Goal: Task Accomplishment & Management: Manage account settings

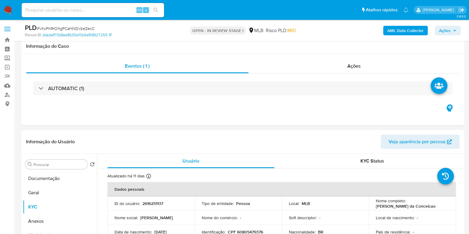
select select "10"
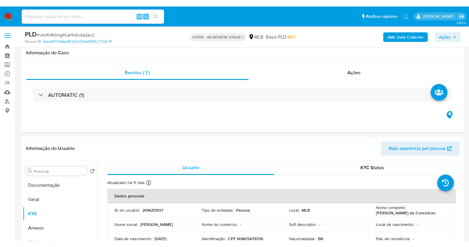
scroll to position [74, 0]
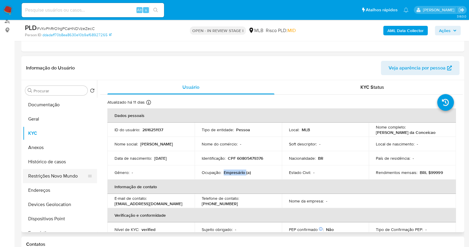
click at [61, 171] on button "Restrições Novo Mundo" at bounding box center [57, 176] width 69 height 14
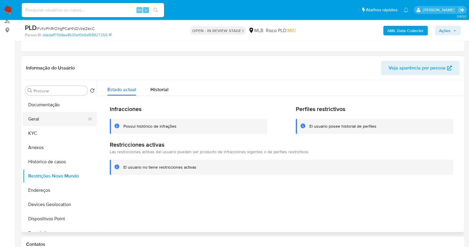
click at [57, 120] on button "Geral" at bounding box center [57, 119] width 69 height 14
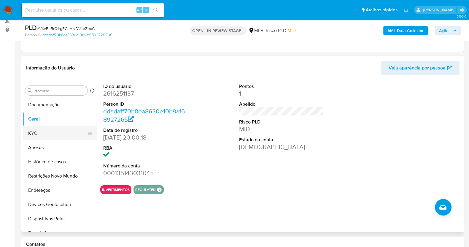
click at [55, 138] on button "KYC" at bounding box center [57, 133] width 69 height 14
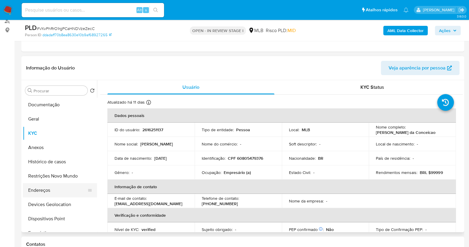
click at [63, 195] on button "Endereços" at bounding box center [57, 190] width 69 height 14
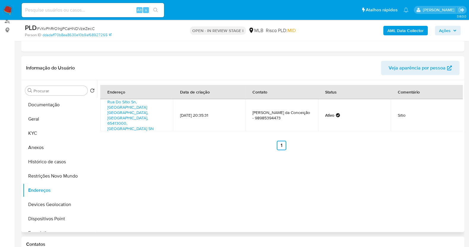
drag, startPoint x: 62, startPoint y: 203, endPoint x: 164, endPoint y: 187, distance: 102.7
click at [64, 203] on button "Devices Geolocation" at bounding box center [60, 204] width 74 height 14
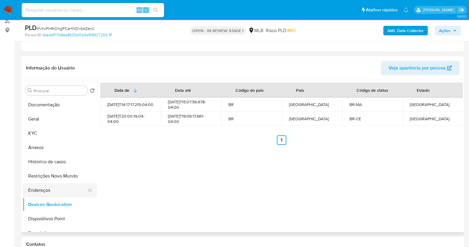
drag, startPoint x: 62, startPoint y: 178, endPoint x: 91, endPoint y: 185, distance: 30.0
click at [62, 178] on button "Restrições Novo Mundo" at bounding box center [60, 176] width 74 height 14
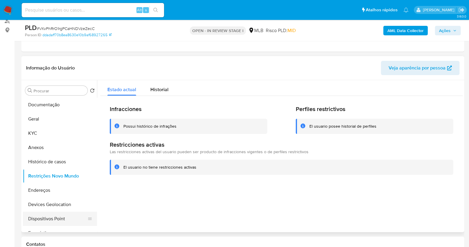
click at [49, 214] on button "Dispositivos Point" at bounding box center [57, 219] width 69 height 14
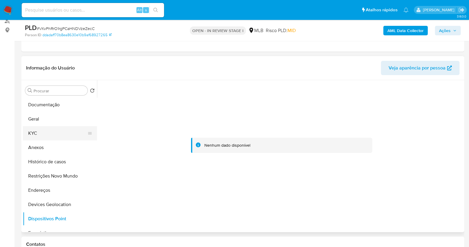
drag, startPoint x: 41, startPoint y: 134, endPoint x: 42, endPoint y: 129, distance: 4.3
click at [40, 132] on button "KYC" at bounding box center [57, 133] width 69 height 14
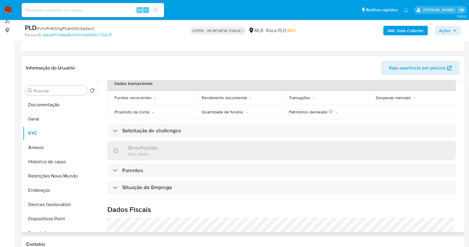
scroll to position [258, 0]
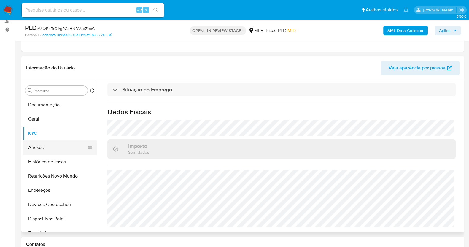
click at [59, 151] on button "Anexos" at bounding box center [57, 147] width 69 height 14
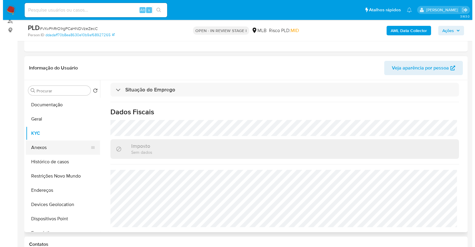
scroll to position [0, 0]
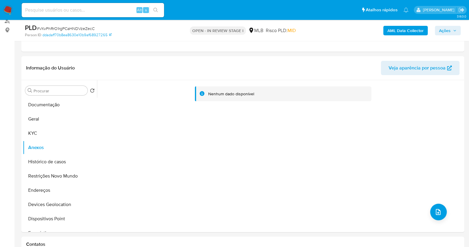
click at [398, 30] on b "AML Data Collector" at bounding box center [406, 31] width 36 height 10
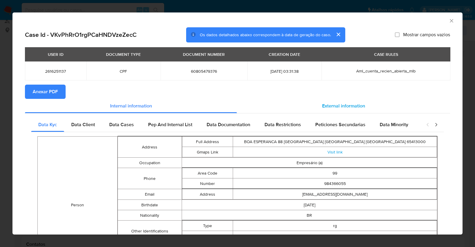
drag, startPoint x: 327, startPoint y: 99, endPoint x: 328, endPoint y: 105, distance: 6.9
click at [327, 99] on div "External information" at bounding box center [343, 106] width 213 height 14
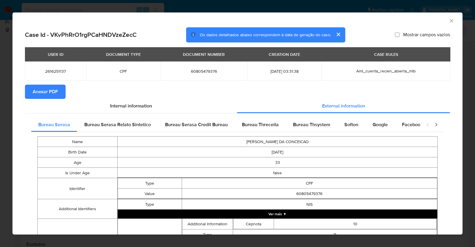
click at [330, 115] on div "Bureau Serasa Bureau Serasa Relato Sintetico Bureau Serasa Credit Bureau Bureau…" at bounding box center [237, 248] width 425 height 270
click at [347, 124] on span "Softon" at bounding box center [351, 124] width 14 height 7
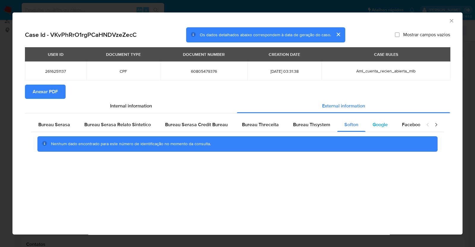
click at [373, 126] on span "Google" at bounding box center [380, 124] width 15 height 7
click at [452, 21] on icon "Fechar a janela" at bounding box center [452, 21] width 6 height 6
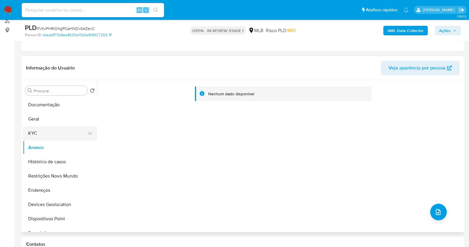
click at [36, 135] on button "KYC" at bounding box center [57, 133] width 69 height 14
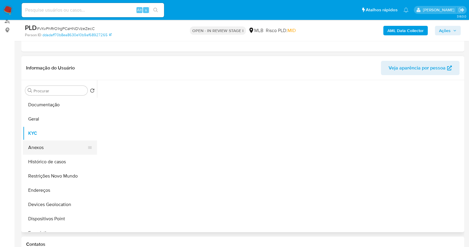
click at [40, 146] on button "Anexos" at bounding box center [57, 147] width 69 height 14
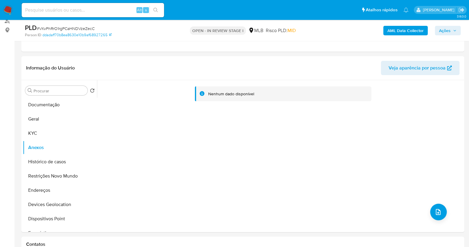
click at [407, 32] on b "AML Data Collector" at bounding box center [406, 31] width 36 height 10
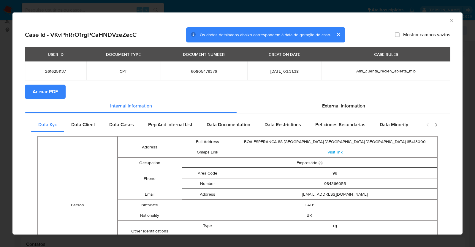
click at [36, 90] on span "Anexar PDF" at bounding box center [45, 91] width 25 height 13
click at [449, 21] on icon "Fechar a janela" at bounding box center [452, 21] width 6 height 6
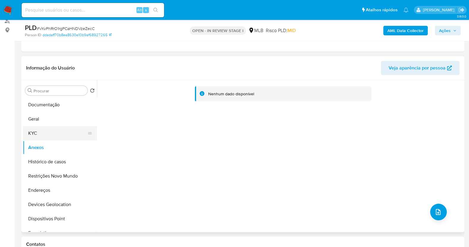
click at [45, 131] on button "KYC" at bounding box center [57, 133] width 69 height 14
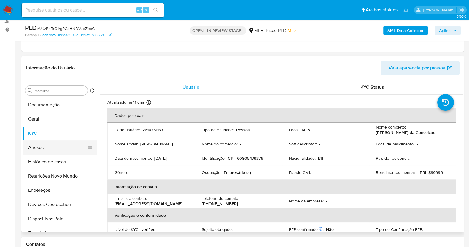
click at [42, 148] on button "Anexos" at bounding box center [57, 147] width 69 height 14
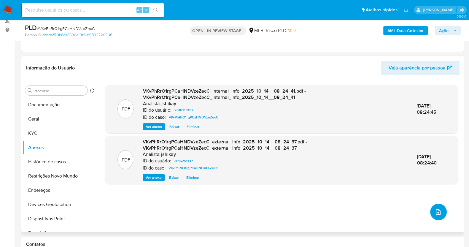
click at [437, 214] on icon "upload-file" at bounding box center [438, 212] width 5 height 6
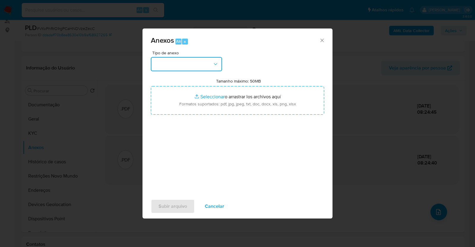
click at [181, 67] on button "button" at bounding box center [186, 64] width 71 height 14
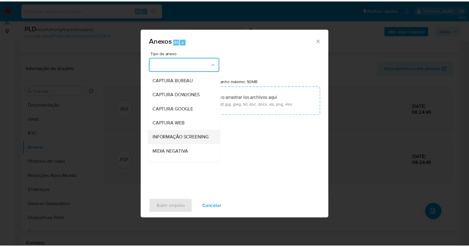
scroll to position [37, 0]
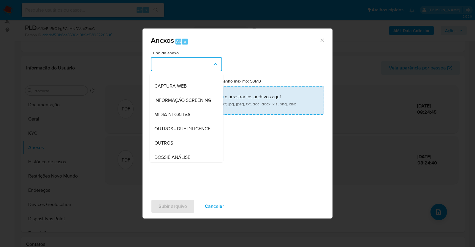
drag, startPoint x: 172, startPoint y: 153, endPoint x: 203, endPoint y: 99, distance: 62.6
click at [172, 146] on span "OUTROS" at bounding box center [163, 143] width 19 height 6
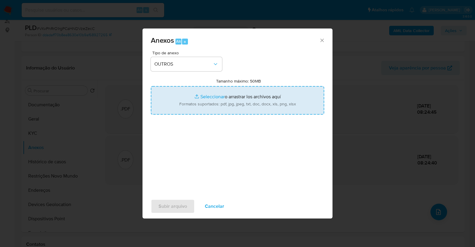
click at [203, 96] on input "Tamanho máximo: 50MB Seleccionar archivos" at bounding box center [237, 100] width 173 height 29
type input "C:\fakepath\Mulan 2616251137_2025_10_13_15_58_03 - Resumen TX.pdf"
click at [176, 205] on span "Subir arquivo" at bounding box center [173, 206] width 29 height 13
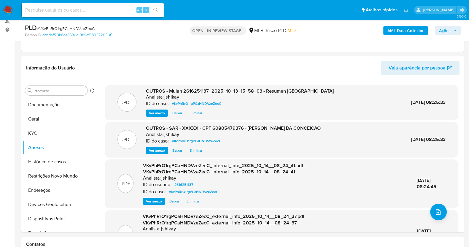
click at [443, 34] on span "Ações" at bounding box center [445, 31] width 12 height 10
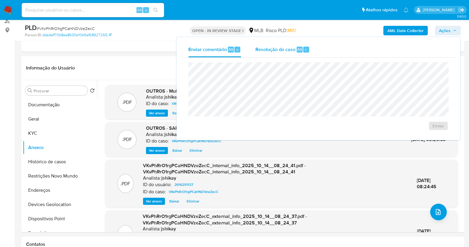
click at [287, 50] on span "Resolução do caso" at bounding box center [276, 49] width 40 height 7
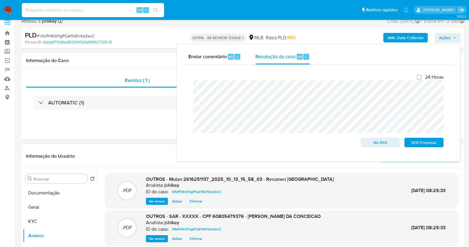
scroll to position [0, 0]
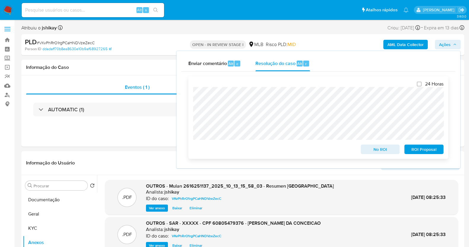
click at [420, 148] on span "ROI Proposal" at bounding box center [424, 149] width 31 height 8
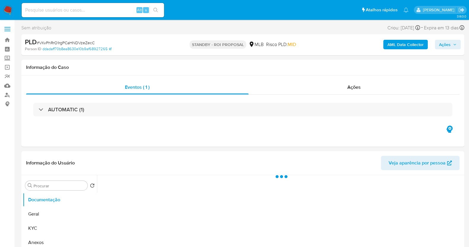
select select "10"
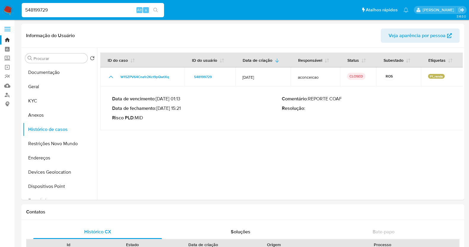
select select "10"
click at [8, 10] on img at bounding box center [8, 10] width 10 height 10
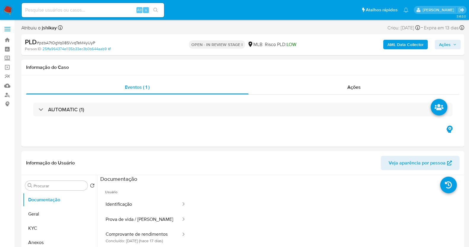
select select "10"
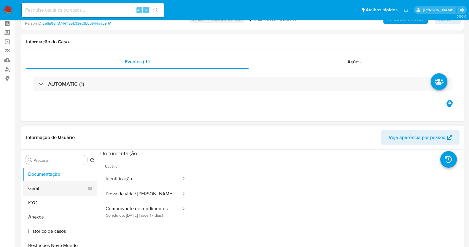
scroll to position [37, 0]
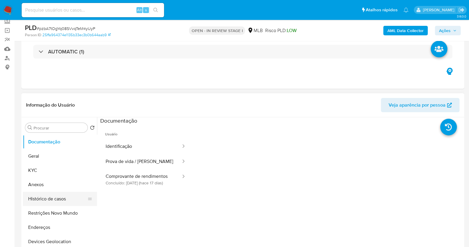
click at [42, 201] on button "Histórico de casos" at bounding box center [57, 199] width 69 height 14
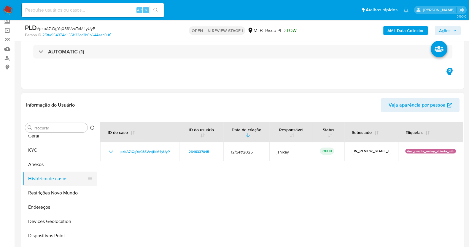
click at [39, 175] on ul "Documentação Geral KYC Anexos Histórico de casos Restrições Novo Mundo Endereço…" at bounding box center [60, 202] width 74 height 134
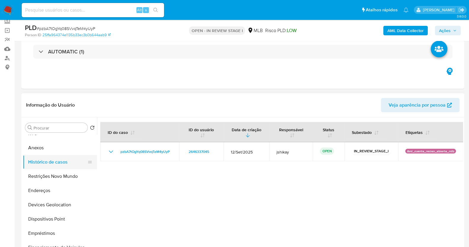
scroll to position [0, 0]
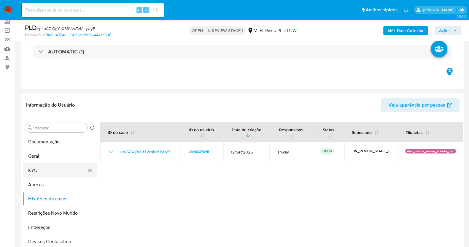
click at [35, 174] on button "KYC" at bounding box center [57, 170] width 69 height 14
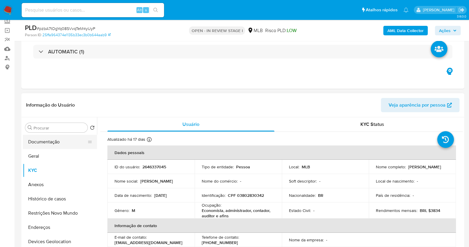
click at [58, 137] on button "Documentação" at bounding box center [57, 142] width 69 height 14
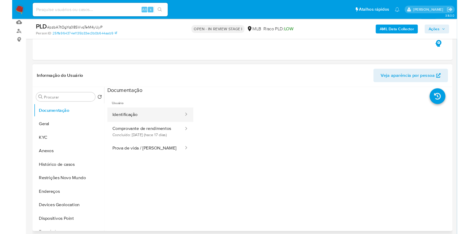
scroll to position [74, 0]
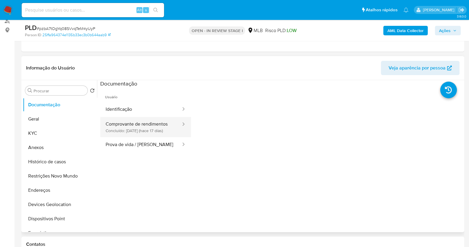
click at [140, 121] on button "Comprovante de rendimentos Concluído: 27/09/2025 (hace 17 días)" at bounding box center [140, 127] width 81 height 20
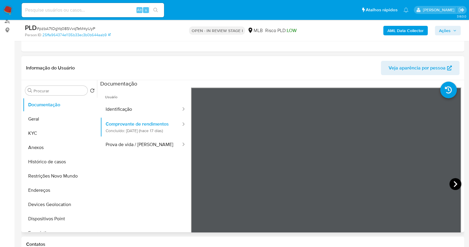
click at [450, 181] on icon at bounding box center [456, 184] width 12 height 12
click at [203, 183] on icon at bounding box center [199, 184] width 12 height 12
click at [45, 130] on button "KYC" at bounding box center [57, 133] width 69 height 14
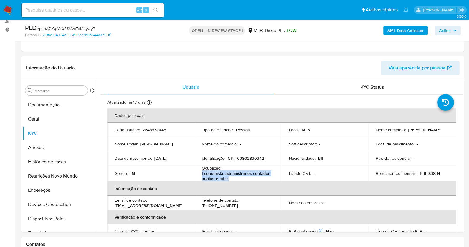
drag, startPoint x: 200, startPoint y: 174, endPoint x: 228, endPoint y: 178, distance: 27.8
click at [228, 178] on td "Ocupação : Economista, administrador, contador, auditor e afins" at bounding box center [238, 173] width 87 height 16
copy p "Economista, administrador, contador, auditor e afins"
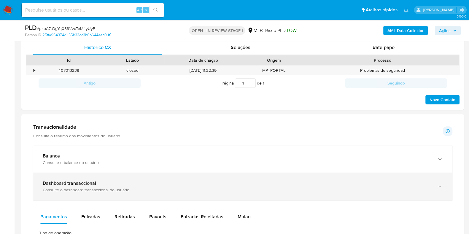
scroll to position [334, 0]
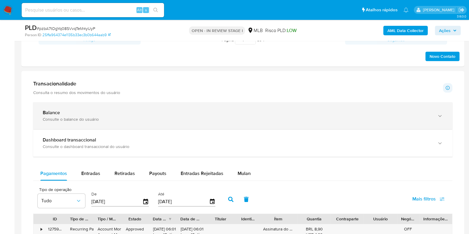
click at [137, 120] on div "Consulte o balance do usuário" at bounding box center [237, 119] width 389 height 5
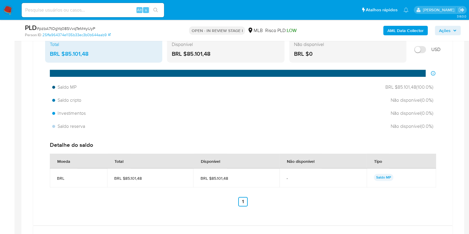
scroll to position [445, 0]
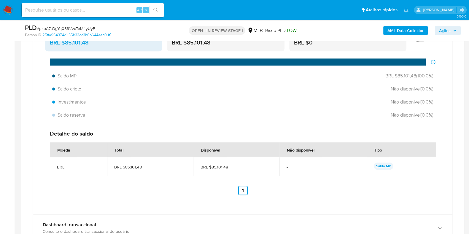
drag, startPoint x: 228, startPoint y: 167, endPoint x: 211, endPoint y: 167, distance: 17.5
click at [211, 167] on span "BRL $85.101,48" at bounding box center [236, 167] width 72 height 5
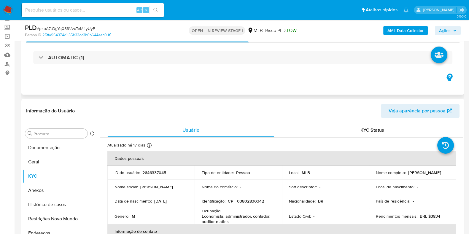
scroll to position [0, 0]
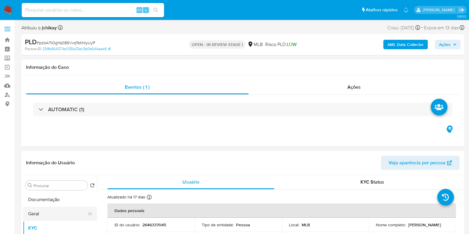
click at [45, 216] on button "Geral" at bounding box center [57, 214] width 69 height 14
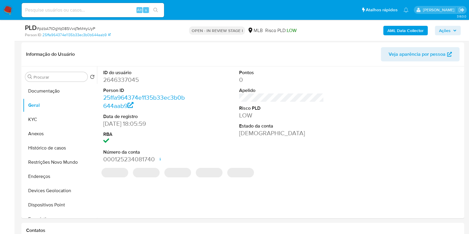
scroll to position [85, 0]
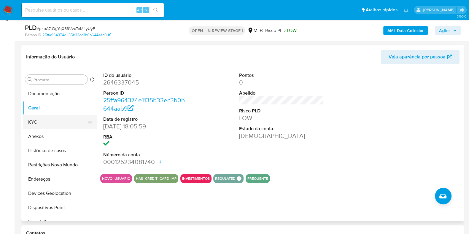
click at [55, 122] on button "KYC" at bounding box center [57, 122] width 69 height 14
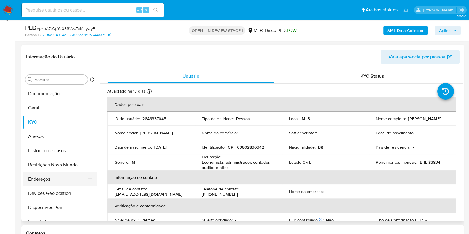
click at [53, 180] on button "Endereços" at bounding box center [57, 179] width 69 height 14
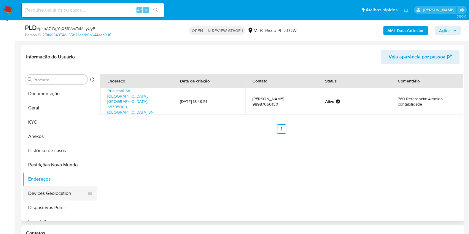
click at [68, 191] on button "Devices Geolocation" at bounding box center [57, 193] width 69 height 14
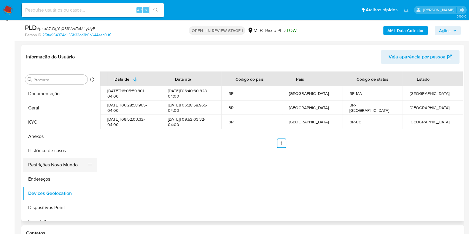
click at [54, 169] on button "Restrições Novo Mundo" at bounding box center [57, 165] width 69 height 14
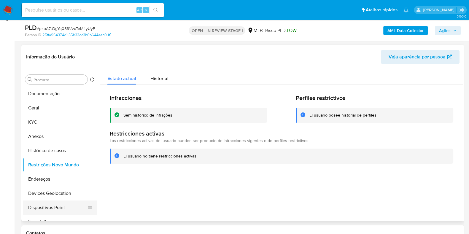
click at [61, 206] on button "Dispositivos Point" at bounding box center [57, 208] width 69 height 14
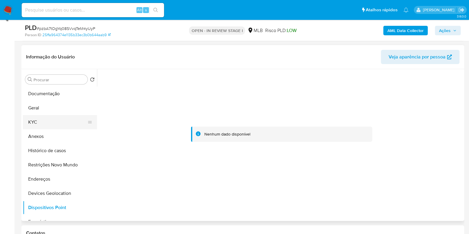
click at [42, 121] on button "KYC" at bounding box center [57, 122] width 69 height 14
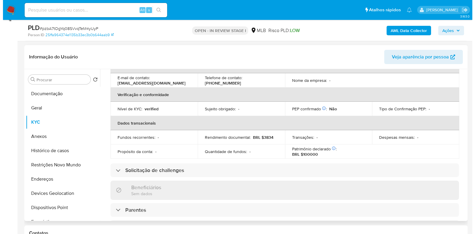
scroll to position [0, 0]
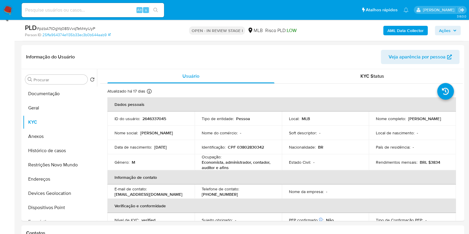
click at [394, 29] on b "AML Data Collector" at bounding box center [406, 31] width 36 height 10
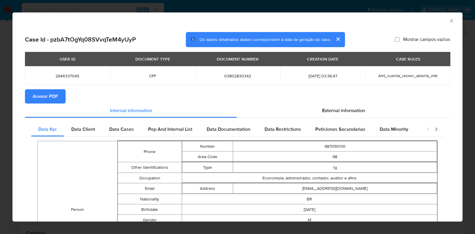
click at [48, 97] on span "Anexar PDF" at bounding box center [45, 96] width 25 height 13
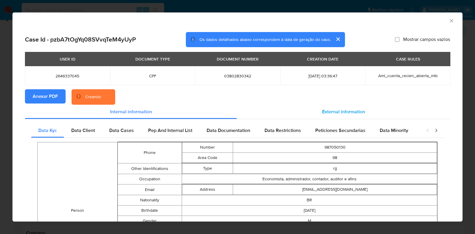
click at [306, 114] on div "External information" at bounding box center [343, 112] width 213 height 14
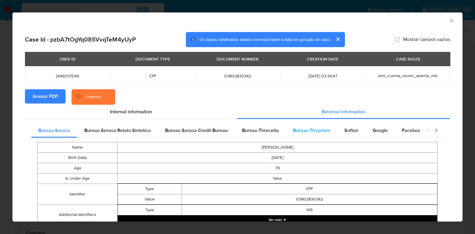
click at [333, 132] on div "Bureau Thsystem" at bounding box center [311, 131] width 51 height 14
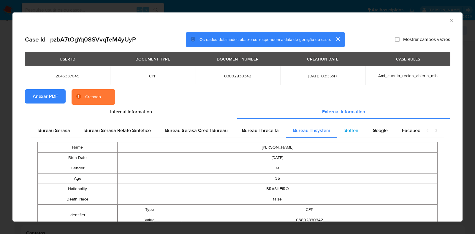
click at [347, 133] on span "Softon" at bounding box center [351, 130] width 14 height 7
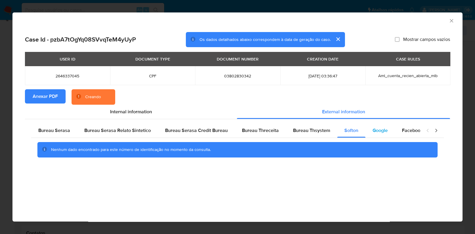
click at [369, 131] on div "Google" at bounding box center [380, 131] width 29 height 14
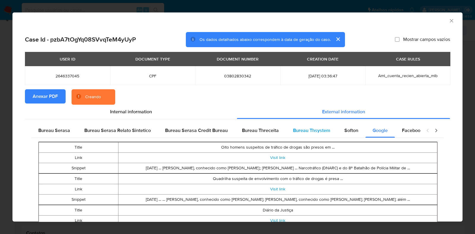
click at [304, 132] on span "Bureau Thsystem" at bounding box center [311, 130] width 37 height 7
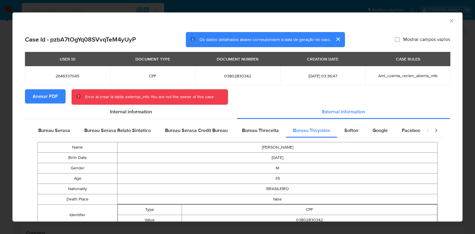
click at [450, 20] on icon "Fechar a janela" at bounding box center [451, 20] width 3 height 3
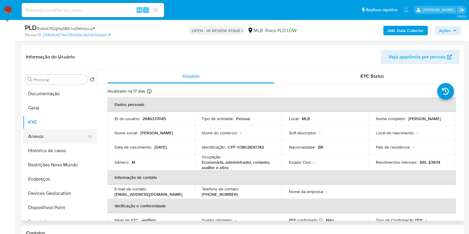
click at [58, 140] on button "Anexos" at bounding box center [57, 136] width 69 height 14
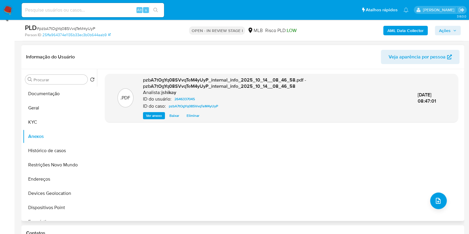
click at [429, 195] on div ".PDF pzbA7tOgYq08SVvqTeM4yUyP_internal_info_2025_10_14__08_46_58.pdf - pzbA7tOg…" at bounding box center [281, 145] width 353 height 143
click at [435, 201] on icon "upload-file" at bounding box center [438, 200] width 7 height 7
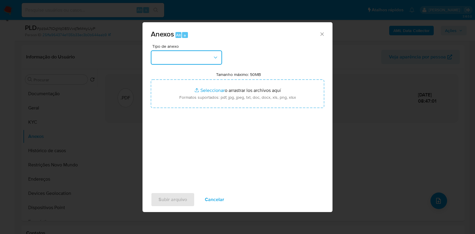
click at [198, 63] on button "button" at bounding box center [186, 57] width 71 height 14
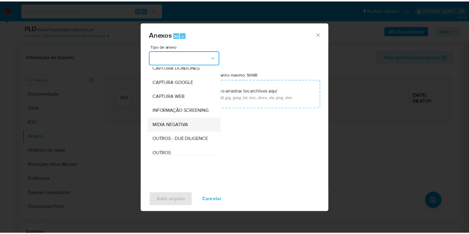
scroll to position [37, 0]
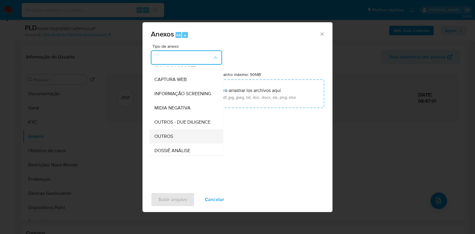
click at [173, 140] on span "OUTROS" at bounding box center [163, 137] width 19 height 6
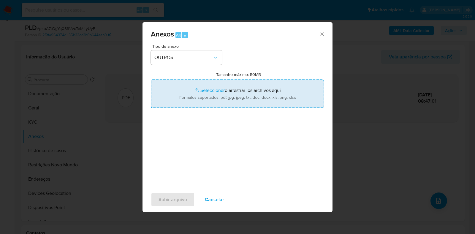
click at [191, 97] on input "Tamanho máximo: 50MB Seleccionar archivos" at bounding box center [237, 94] width 173 height 29
type input "C:\fakepath\Mulan 2646337045_2025_10_13_15_57_54 - Resumen TX.pdf"
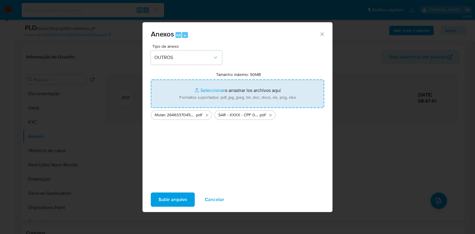
click at [178, 203] on span "Subir arquivo" at bounding box center [173, 199] width 29 height 13
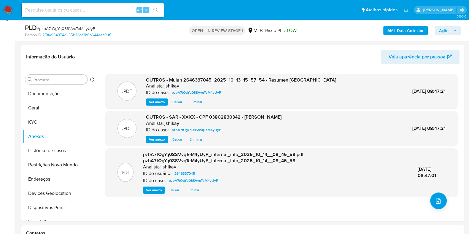
click at [449, 33] on span "Ações" at bounding box center [445, 31] width 12 height 10
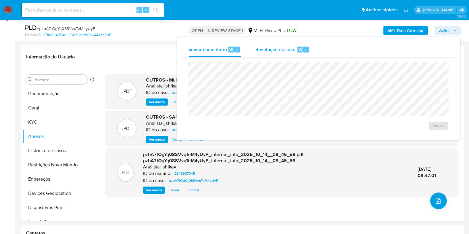
click at [284, 50] on span "Resolução do caso" at bounding box center [276, 49] width 40 height 7
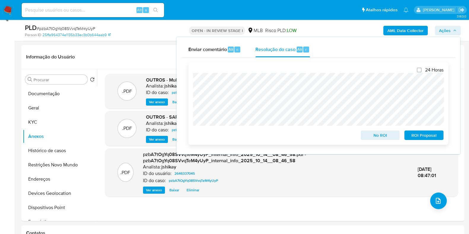
click at [418, 136] on span "ROI Proposal" at bounding box center [424, 135] width 31 height 8
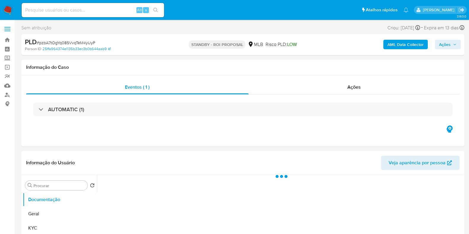
select select "10"
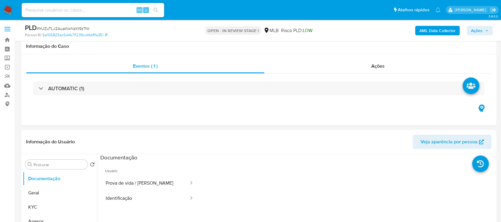
select select "10"
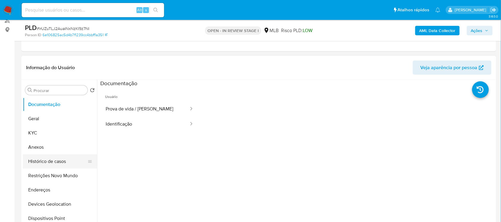
click at [48, 164] on button "Histórico de casos" at bounding box center [57, 161] width 69 height 14
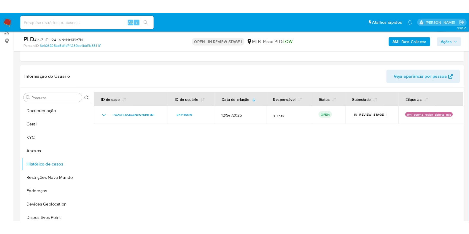
scroll to position [74, 0]
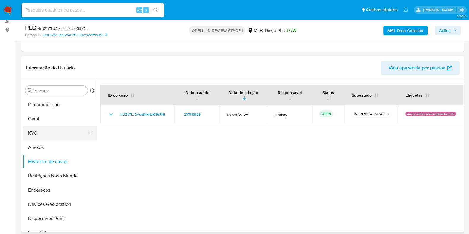
click at [54, 129] on button "KYC" at bounding box center [57, 133] width 69 height 14
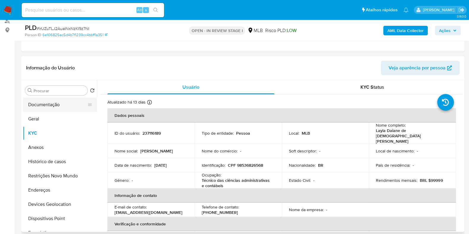
click at [53, 103] on button "Documentação" at bounding box center [57, 105] width 69 height 14
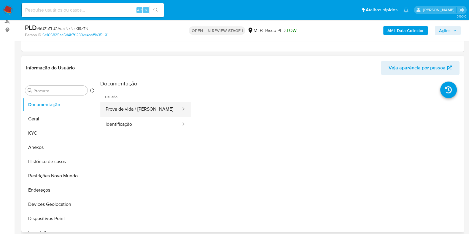
click at [124, 110] on button "Prova de vida / [PERSON_NAME]" at bounding box center [140, 109] width 81 height 15
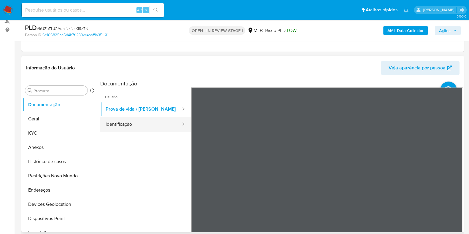
click at [154, 125] on button "Identificação" at bounding box center [140, 124] width 81 height 15
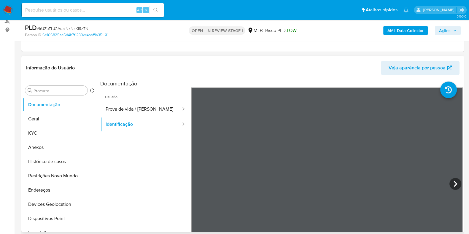
scroll to position [37, 0]
click at [53, 133] on button "KYC" at bounding box center [57, 133] width 69 height 14
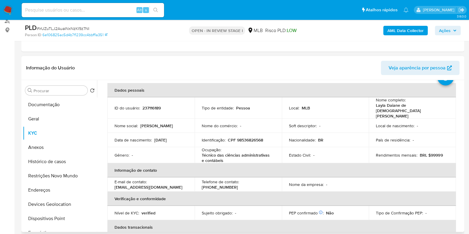
scroll to position [37, 0]
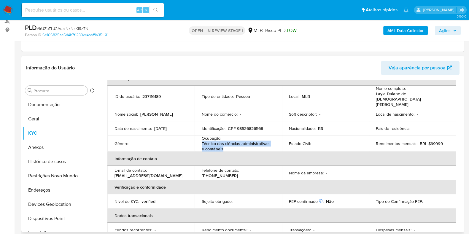
copy p "Técnico das ciências administrativas e contábeis"
drag, startPoint x: 228, startPoint y: 140, endPoint x: 200, endPoint y: 135, distance: 29.0
click at [200, 136] on td "Ocupação : Técnico das ciências administrativas e contábeis" at bounding box center [238, 144] width 87 height 16
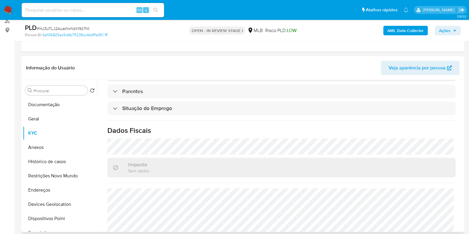
scroll to position [260, 0]
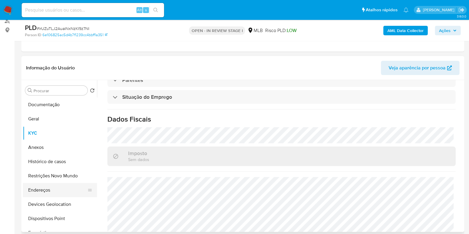
click at [44, 187] on button "Endereços" at bounding box center [57, 190] width 69 height 14
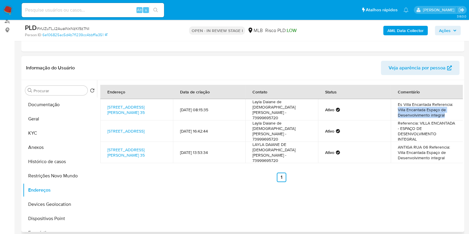
drag, startPoint x: 396, startPoint y: 108, endPoint x: 442, endPoint y: 112, distance: 46.2
click at [442, 112] on td "Es Villa Encantada Referencia: Villa Encantada Espaço de Desenvolvimento integr…" at bounding box center [427, 109] width 73 height 21
copy td "Villa Encantada Espaço de Desenvolvimento integral"
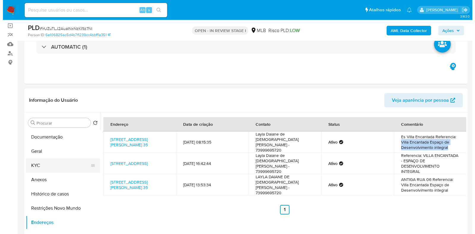
scroll to position [74, 0]
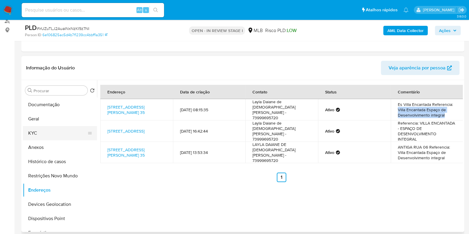
click at [50, 134] on button "KYC" at bounding box center [57, 133] width 69 height 14
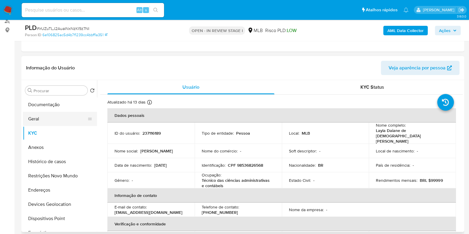
click at [57, 119] on button "Geral" at bounding box center [57, 119] width 69 height 14
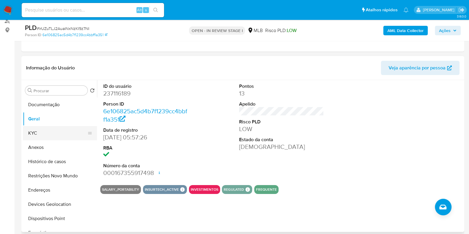
click at [39, 129] on button "KYC" at bounding box center [57, 133] width 69 height 14
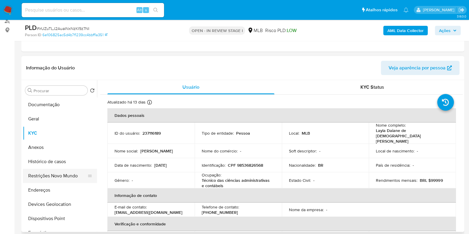
click at [52, 184] on button "Endereços" at bounding box center [60, 190] width 74 height 14
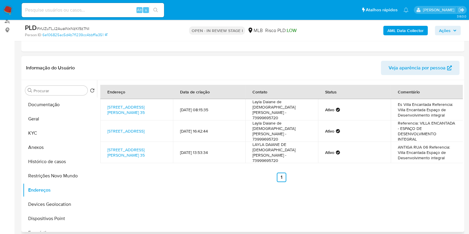
drag, startPoint x: 67, startPoint y: 205, endPoint x: 158, endPoint y: 194, distance: 91.2
click at [70, 205] on button "Devices Geolocation" at bounding box center [60, 204] width 74 height 14
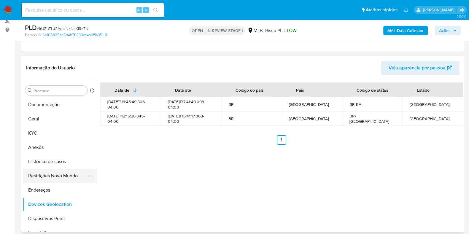
click at [60, 181] on button "Restrições Novo Mundo" at bounding box center [57, 176] width 69 height 14
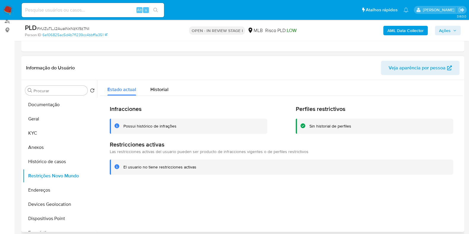
drag, startPoint x: 58, startPoint y: 217, endPoint x: 132, endPoint y: 201, distance: 75.8
click at [58, 216] on button "Dispositivos Point" at bounding box center [60, 219] width 74 height 14
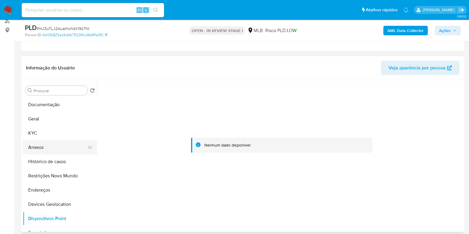
click at [58, 152] on button "Anexos" at bounding box center [57, 147] width 69 height 14
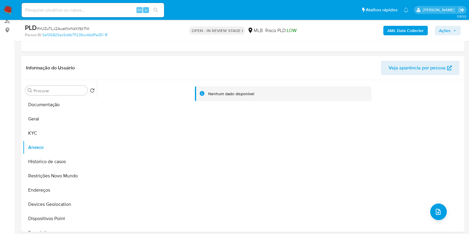
click at [396, 32] on b "AML Data Collector" at bounding box center [406, 31] width 36 height 10
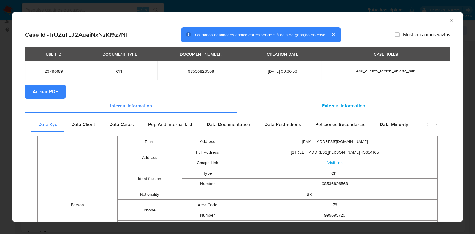
click at [348, 108] on span "External information" at bounding box center [343, 105] width 43 height 7
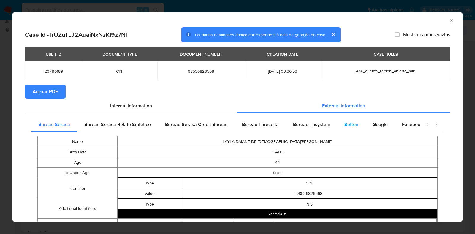
click at [352, 119] on div "Softon" at bounding box center [351, 125] width 28 height 14
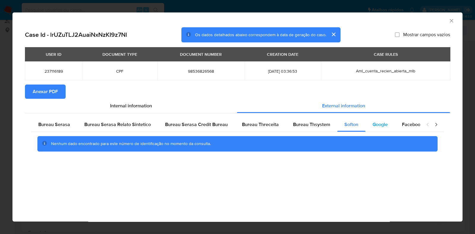
click at [380, 125] on span "Google" at bounding box center [380, 124] width 15 height 7
click at [49, 89] on span "Anexar PDF" at bounding box center [45, 91] width 25 height 13
click at [454, 21] on div "AML Data Collector" at bounding box center [237, 19] width 450 height 15
click at [453, 21] on icon "Fechar a janela" at bounding box center [452, 21] width 6 height 6
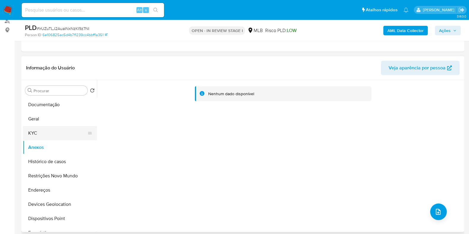
click at [59, 132] on button "KYC" at bounding box center [57, 133] width 69 height 14
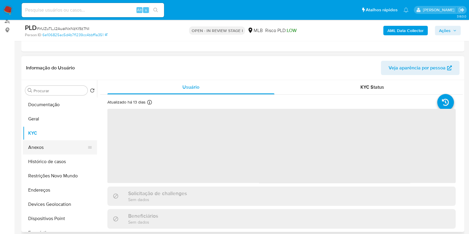
click at [55, 148] on button "Anexos" at bounding box center [57, 147] width 69 height 14
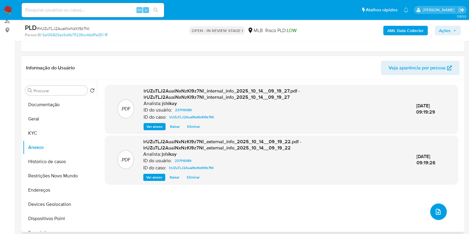
click at [438, 211] on icon "upload-file" at bounding box center [438, 212] width 5 height 6
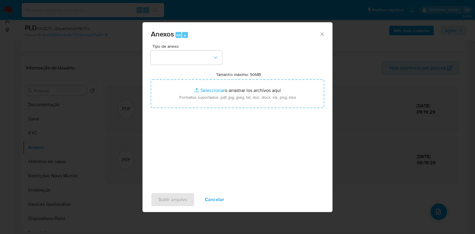
click at [202, 65] on div "Tipo de anexo Tamanho máximo: 50MB Seleccionar archivos Seleccionar o arrastrar…" at bounding box center [237, 114] width 173 height 140
click at [198, 56] on button "button" at bounding box center [186, 57] width 71 height 14
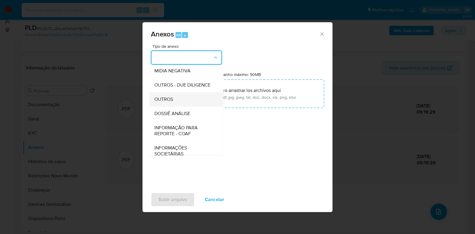
click at [179, 107] on div "OUTROS" at bounding box center [184, 99] width 61 height 14
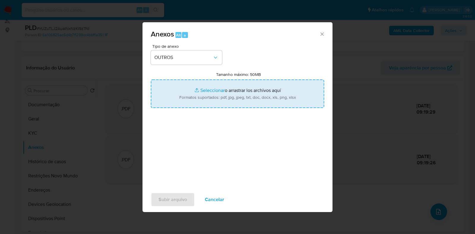
click at [210, 91] on input "Tamanho máximo: 50MB Seleccionar archivos" at bounding box center [237, 94] width 173 height 29
type input "C:\fakepath\Mulan 237116189_2025_10_13_16_02_50 - Resumen TX.pdf"
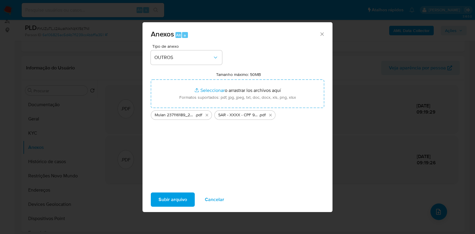
click at [171, 200] on span "Subir arquivo" at bounding box center [173, 199] width 29 height 13
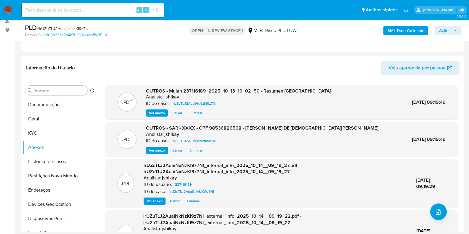
click at [453, 33] on span "Ações" at bounding box center [448, 30] width 18 height 8
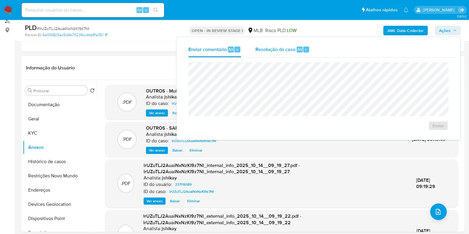
click at [289, 55] on div "Resolução do caso Alt r" at bounding box center [283, 49] width 54 height 15
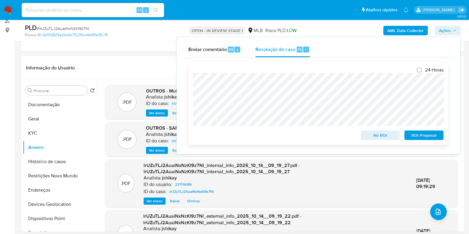
click at [415, 137] on span "ROI Proposal" at bounding box center [424, 135] width 31 height 8
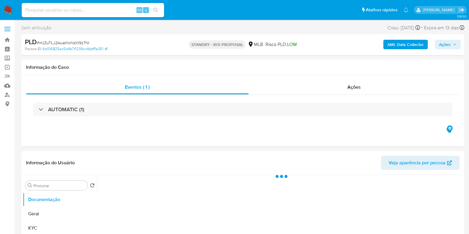
select select "10"
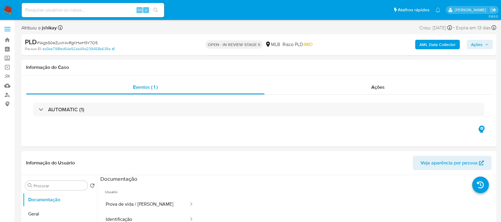
select select "10"
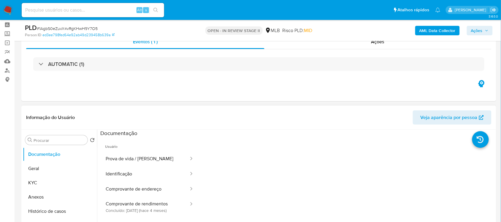
scroll to position [37, 0]
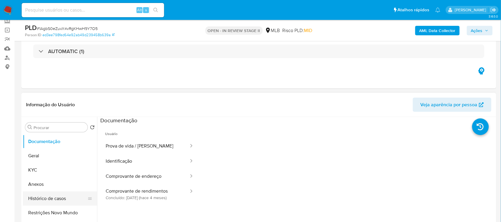
click at [49, 195] on button "Histórico de casos" at bounding box center [57, 199] width 69 height 14
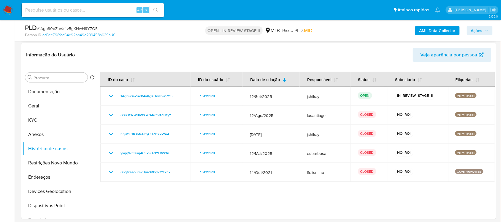
scroll to position [74, 0]
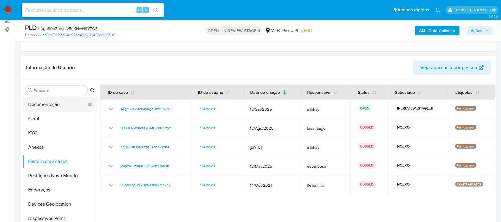
click at [50, 106] on button "Documentação" at bounding box center [57, 104] width 69 height 14
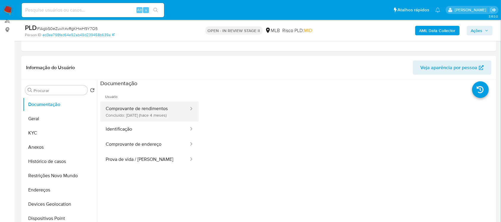
click at [143, 117] on button "Comprovante de rendimentos Concluído: [DATE] (hace 4 meses)" at bounding box center [144, 112] width 89 height 20
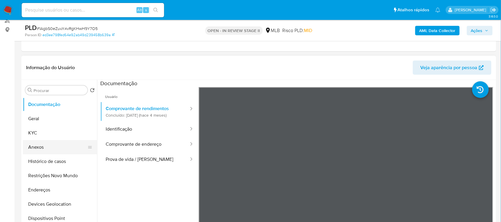
click at [45, 148] on button "Anexos" at bounding box center [57, 147] width 69 height 14
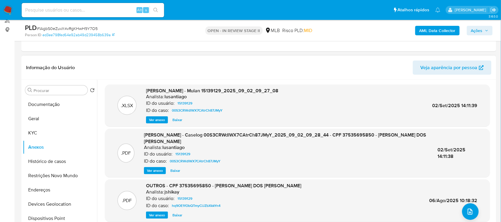
click at [153, 171] on span "Ver anexo" at bounding box center [155, 171] width 16 height 6
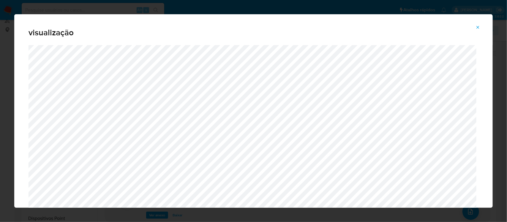
click at [478, 25] on icon "Attachment preview" at bounding box center [477, 27] width 5 height 5
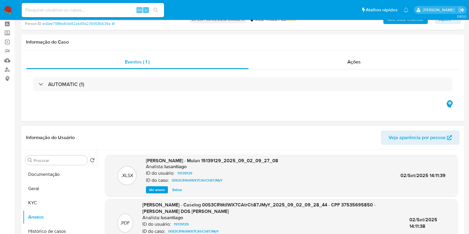
scroll to position [37, 0]
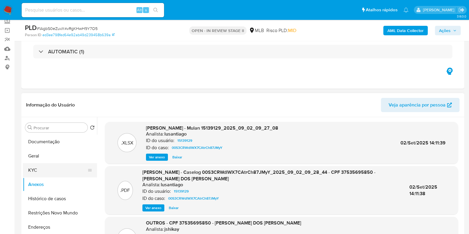
click at [48, 171] on button "KYC" at bounding box center [57, 170] width 69 height 14
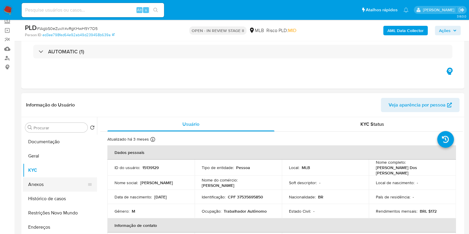
click at [46, 185] on button "Anexos" at bounding box center [57, 185] width 69 height 14
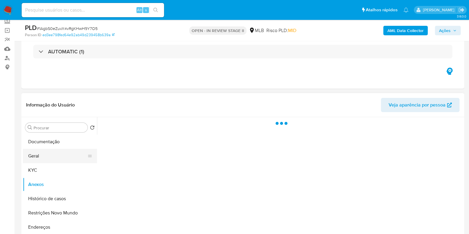
click at [49, 160] on button "Geral" at bounding box center [57, 156] width 69 height 14
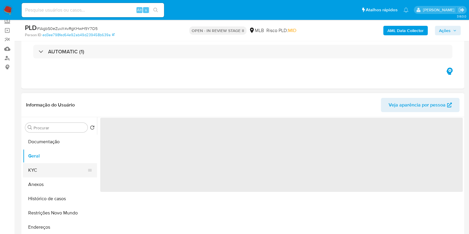
click at [48, 170] on button "KYC" at bounding box center [57, 170] width 69 height 14
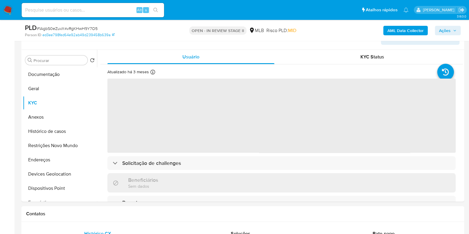
scroll to position [111, 0]
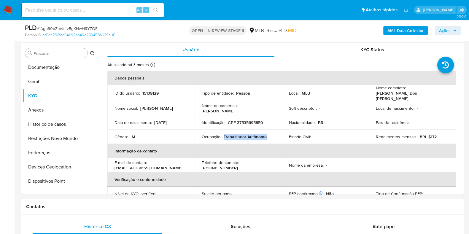
drag, startPoint x: 224, startPoint y: 134, endPoint x: 265, endPoint y: 135, distance: 41.6
click at [265, 135] on p "Trabalhador Autônomo" at bounding box center [245, 136] width 43 height 5
copy p "Trabalhador Autônomo"
click at [62, 70] on button "Documentação" at bounding box center [60, 67] width 74 height 14
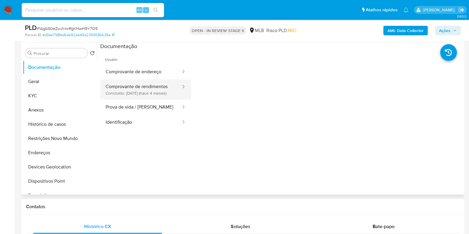
click at [137, 80] on button "Comprovante de rendimentos Concluído: [DATE] (hace 4 meses)" at bounding box center [140, 90] width 81 height 20
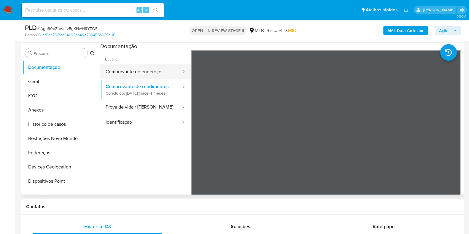
click at [138, 77] on button "Comprovante de endereço" at bounding box center [140, 71] width 81 height 15
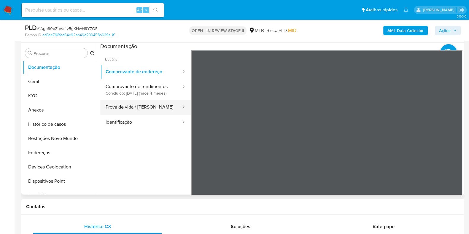
click at [137, 115] on button "Prova de vida / [PERSON_NAME]" at bounding box center [140, 107] width 81 height 15
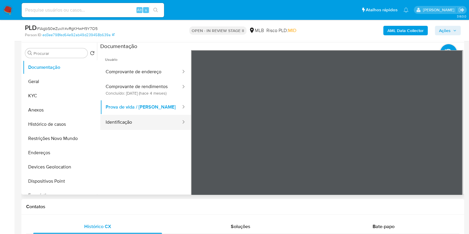
click at [151, 127] on button "Identificação" at bounding box center [140, 122] width 81 height 15
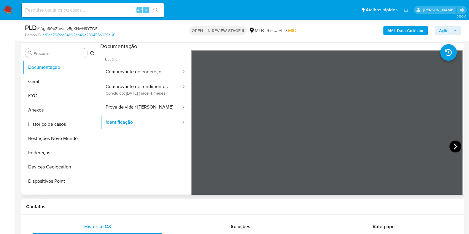
click at [455, 145] on icon at bounding box center [456, 147] width 12 height 12
click at [47, 110] on button "Anexos" at bounding box center [57, 110] width 69 height 14
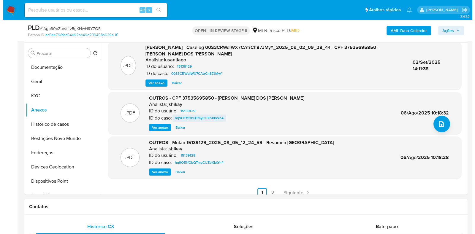
scroll to position [56, 0]
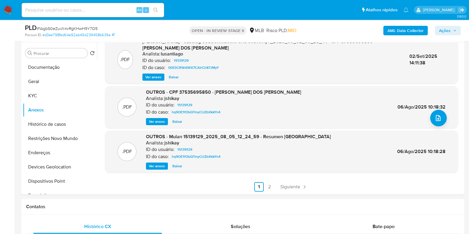
click at [159, 121] on span "Ver anexo" at bounding box center [157, 122] width 16 height 6
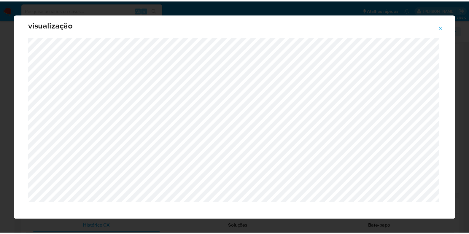
scroll to position [15, 0]
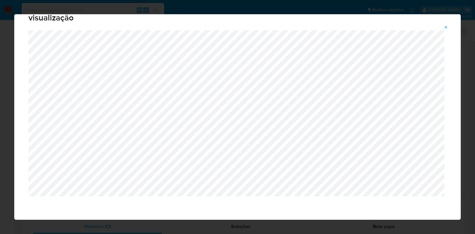
click at [448, 26] on icon "Attachment preview" at bounding box center [446, 27] width 5 height 5
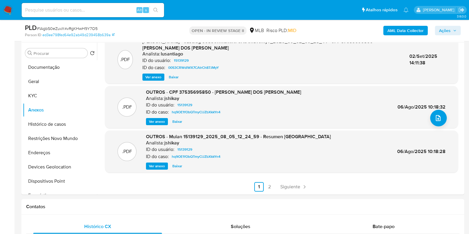
click at [159, 119] on span "Ver anexo" at bounding box center [157, 122] width 16 height 6
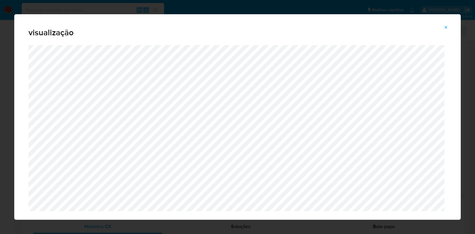
drag, startPoint x: 444, startPoint y: 28, endPoint x: 437, endPoint y: 28, distance: 6.8
click at [444, 28] on icon "Attachment preview" at bounding box center [446, 27] width 5 height 5
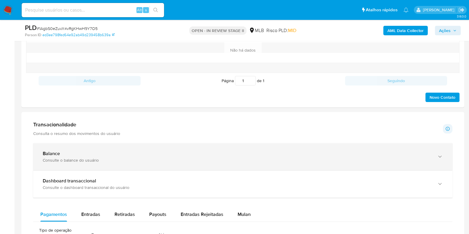
scroll to position [334, 0]
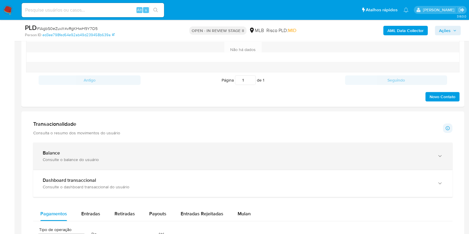
click at [148, 157] on div "Consulte o balance do usuário" at bounding box center [237, 159] width 389 height 5
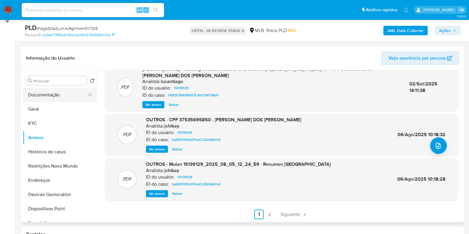
scroll to position [74, 0]
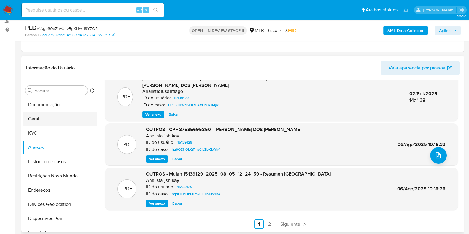
click at [51, 118] on button "Geral" at bounding box center [57, 119] width 69 height 14
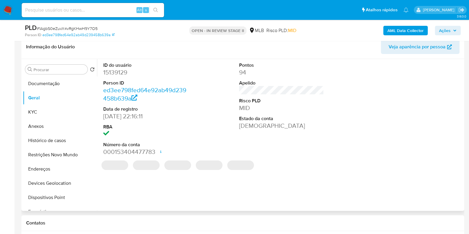
scroll to position [91, 0]
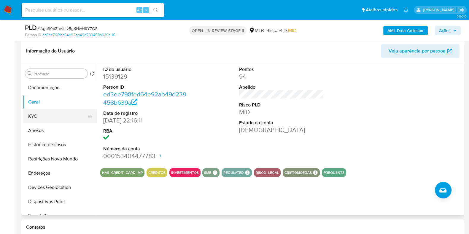
click at [51, 115] on button "KYC" at bounding box center [57, 116] width 69 height 14
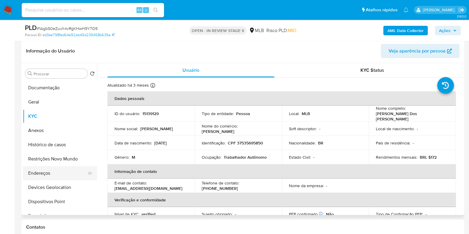
drag, startPoint x: 42, startPoint y: 176, endPoint x: 48, endPoint y: 173, distance: 5.6
click at [42, 176] on button "Endereços" at bounding box center [57, 173] width 69 height 14
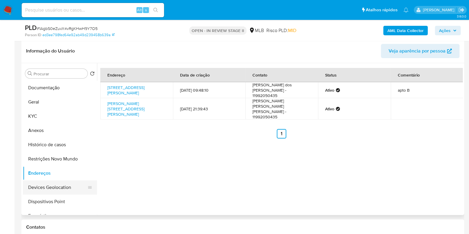
drag, startPoint x: 53, startPoint y: 191, endPoint x: 65, endPoint y: 187, distance: 12.4
click at [54, 191] on button "Devices Geolocation" at bounding box center [57, 188] width 69 height 14
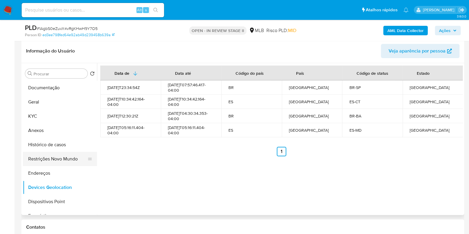
click at [58, 155] on button "Restrições Novo Mundo" at bounding box center [57, 159] width 69 height 14
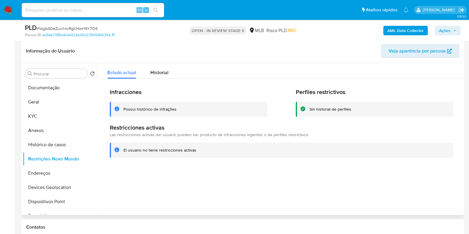
drag, startPoint x: 61, startPoint y: 198, endPoint x: 213, endPoint y: 176, distance: 153.9
click at [63, 198] on button "Dispositivos Point" at bounding box center [60, 202] width 74 height 14
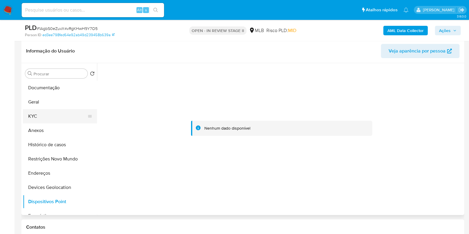
click at [65, 116] on button "KYC" at bounding box center [57, 116] width 69 height 14
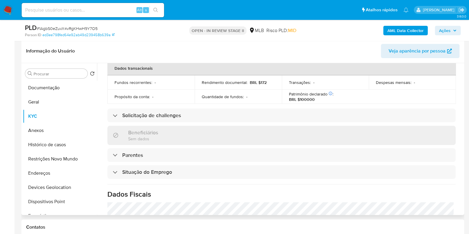
scroll to position [258, 0]
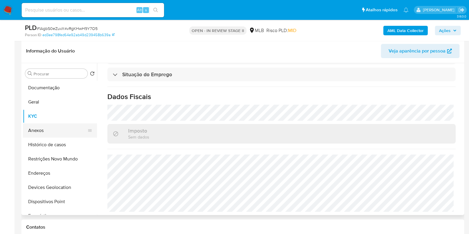
click at [41, 131] on button "Anexos" at bounding box center [57, 131] width 69 height 14
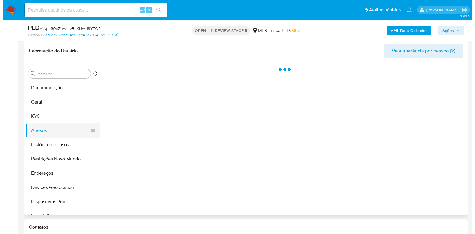
scroll to position [0, 0]
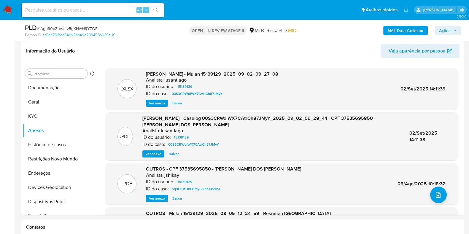
click at [399, 30] on b "AML Data Collector" at bounding box center [406, 31] width 36 height 10
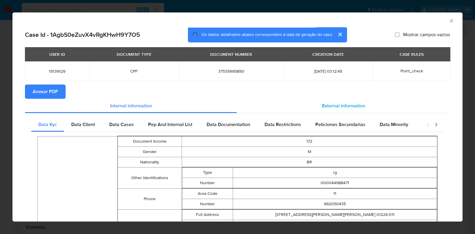
click at [315, 106] on div "External information" at bounding box center [343, 106] width 213 height 14
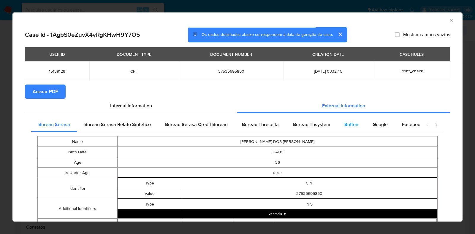
drag, startPoint x: 326, startPoint y: 126, endPoint x: 352, endPoint y: 127, distance: 26.7
click at [326, 127] on span "Bureau Thsystem" at bounding box center [311, 124] width 37 height 7
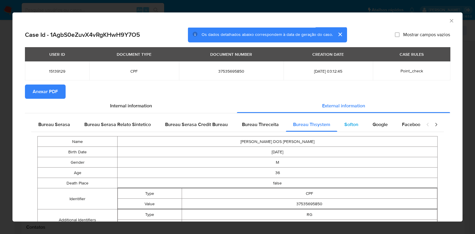
click at [353, 125] on span "Softon" at bounding box center [351, 124] width 14 height 7
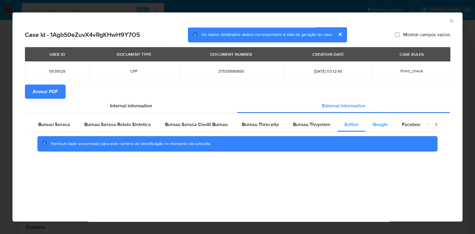
click at [377, 124] on span "Google" at bounding box center [380, 124] width 15 height 7
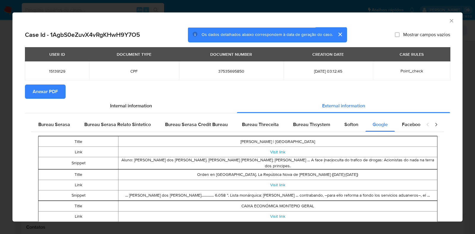
click at [45, 93] on span "Anexar PDF" at bounding box center [45, 91] width 25 height 13
click at [449, 20] on icon "Fechar a janela" at bounding box center [452, 21] width 6 height 6
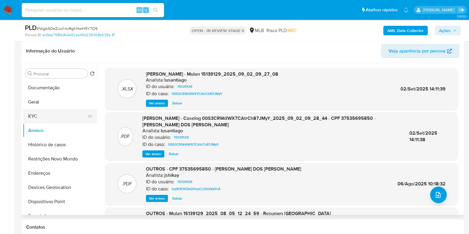
click at [65, 117] on button "KYC" at bounding box center [57, 116] width 69 height 14
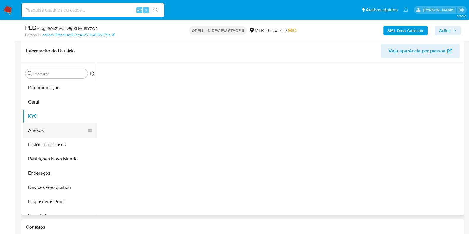
click at [60, 128] on button "Anexos" at bounding box center [57, 131] width 69 height 14
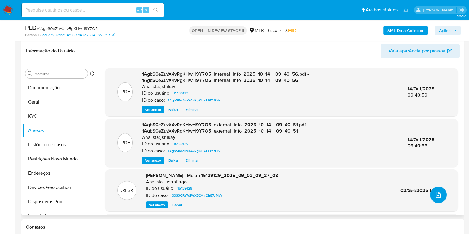
click at [435, 194] on icon "upload-file" at bounding box center [438, 195] width 7 height 7
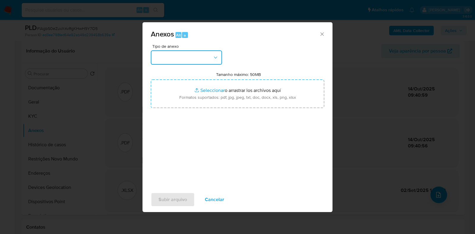
click at [201, 60] on button "button" at bounding box center [186, 57] width 71 height 14
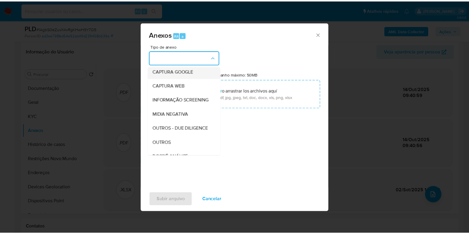
scroll to position [74, 0]
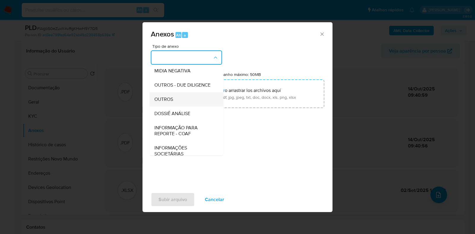
click at [176, 107] on div "OUTROS" at bounding box center [184, 99] width 61 height 14
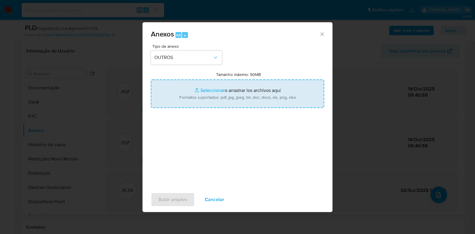
click at [200, 94] on input "Tamanho máximo: 50MB Seleccionar archivos" at bounding box center [237, 94] width 173 height 29
type input "C:\fakepath\Mulan 15139129_2025_10_13_15_58_21 - Resumen TX.pdf"
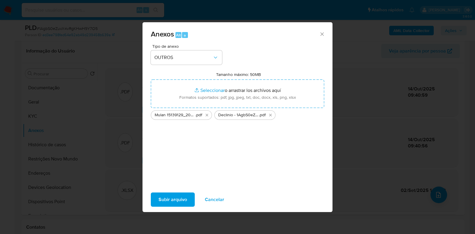
click at [176, 202] on span "Subir arquivo" at bounding box center [173, 199] width 29 height 13
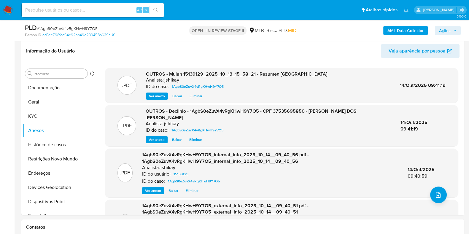
drag, startPoint x: 445, startPoint y: 31, endPoint x: 423, endPoint y: 35, distance: 22.6
click at [445, 32] on span "Ações" at bounding box center [445, 31] width 12 height 10
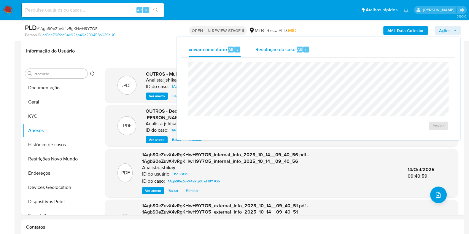
click at [284, 53] on div "Resolução do caso Alt r" at bounding box center [283, 49] width 54 height 15
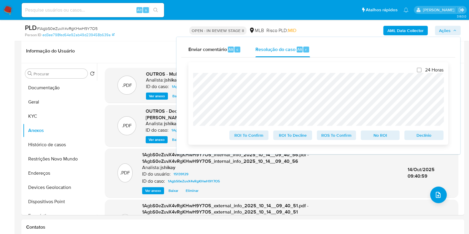
click at [381, 136] on span "No ROI" at bounding box center [380, 135] width 31 height 8
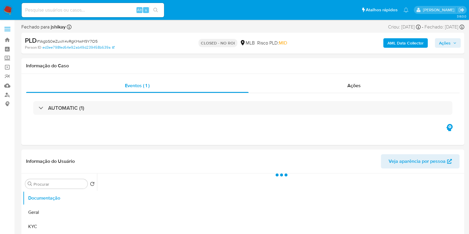
select select "10"
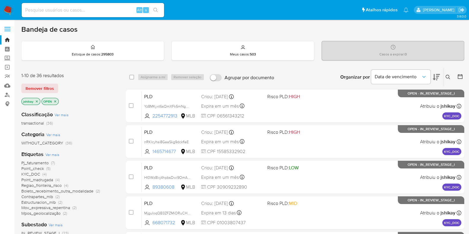
click at [450, 77] on icon at bounding box center [448, 77] width 5 height 5
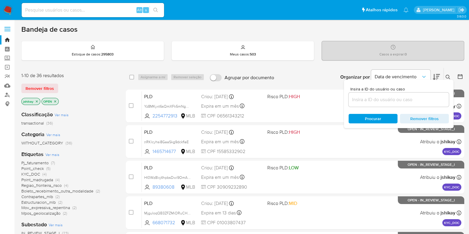
click at [377, 96] on input at bounding box center [399, 100] width 100 height 8
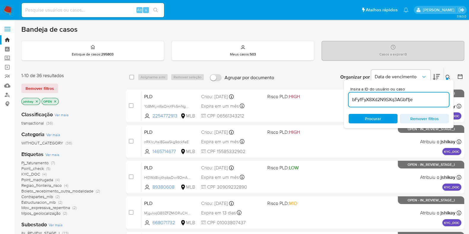
type input "bFyfFyX8Xd2N9SXq3AGbf1je"
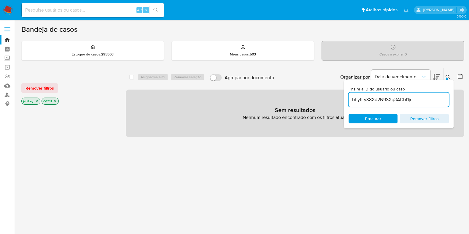
click at [37, 100] on icon "close-filter" at bounding box center [37, 101] width 4 height 4
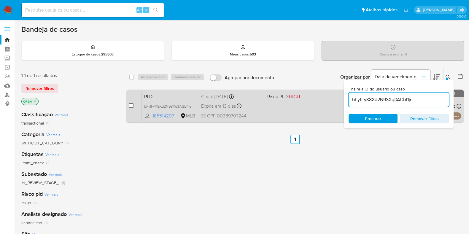
click at [131, 107] on input "checkbox" at bounding box center [131, 105] width 5 height 5
checkbox input "true"
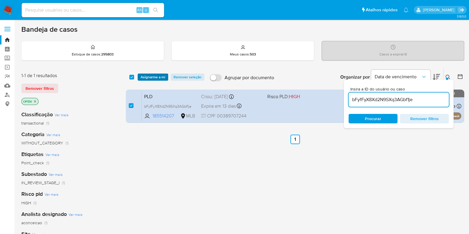
click at [149, 79] on span "Asignarme a mí" at bounding box center [153, 77] width 25 height 6
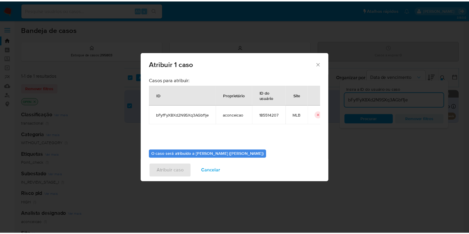
scroll to position [31, 0]
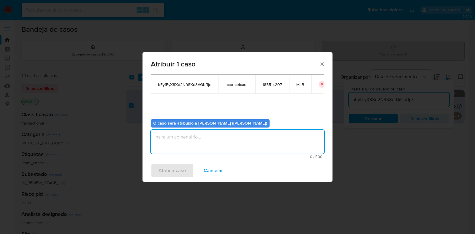
click at [169, 138] on textarea "assign-modal" at bounding box center [237, 142] width 173 height 24
type textarea "Analise em Stage I"
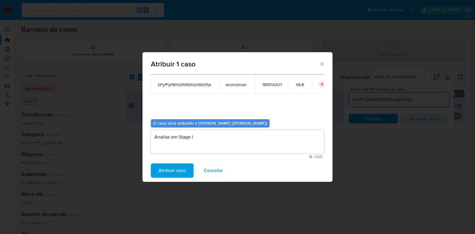
click at [174, 170] on span "Atribuir caso" at bounding box center [172, 170] width 27 height 13
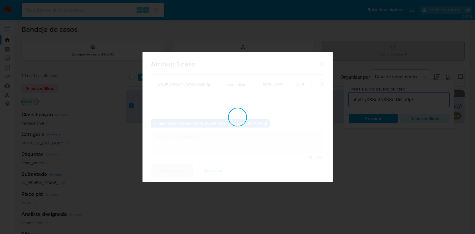
checkbox input "false"
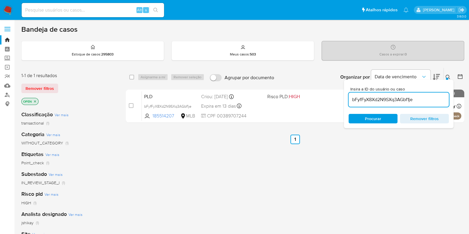
click at [14, 12] on nav "Pausado Ver notificaciones Alt s Atalhos rápidos Presiona las siguientes teclas…" at bounding box center [234, 10] width 469 height 20
click at [7, 8] on img at bounding box center [8, 10] width 10 height 10
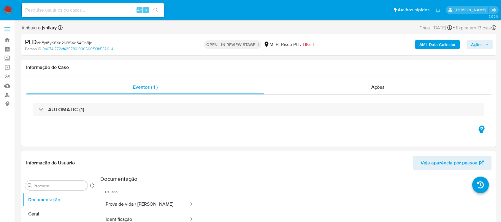
select select "10"
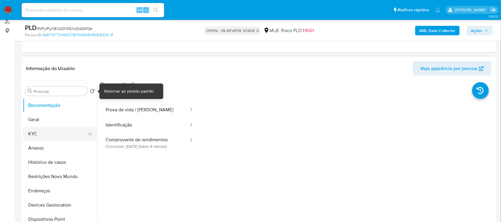
scroll to position [74, 0]
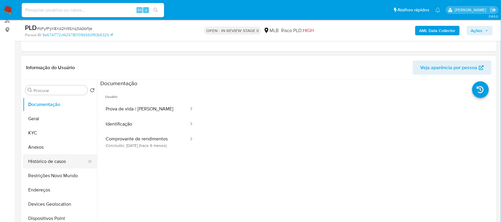
click at [63, 158] on button "Histórico de casos" at bounding box center [57, 161] width 69 height 14
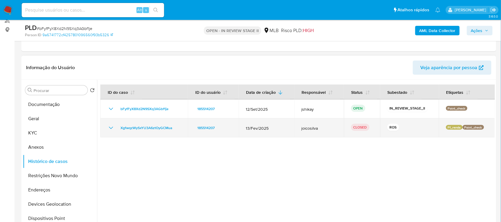
click at [113, 129] on icon "Mostrar/Ocultar" at bounding box center [110, 127] width 7 height 7
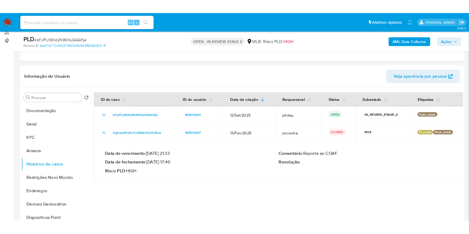
scroll to position [74, 0]
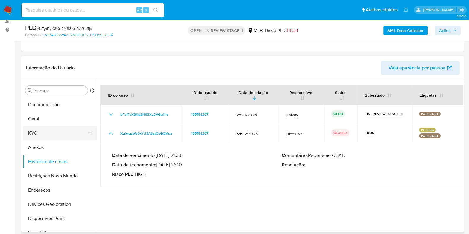
click at [57, 133] on button "KYC" at bounding box center [57, 133] width 69 height 14
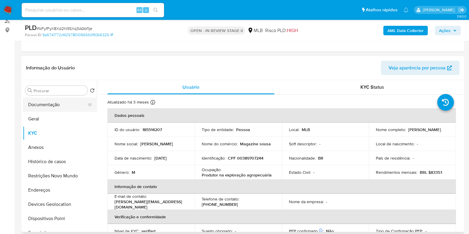
click at [56, 104] on button "Documentação" at bounding box center [57, 105] width 69 height 14
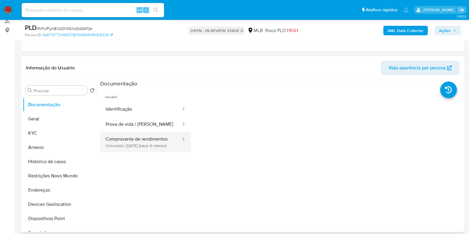
click at [157, 143] on button "Comprovante de rendimentos Concluído: [DATE] (hace 6 meses)" at bounding box center [140, 142] width 81 height 20
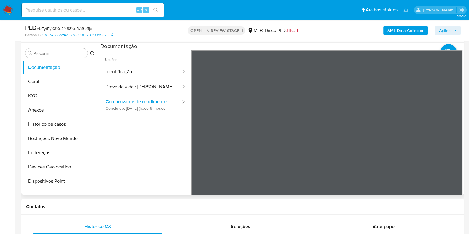
scroll to position [37, 0]
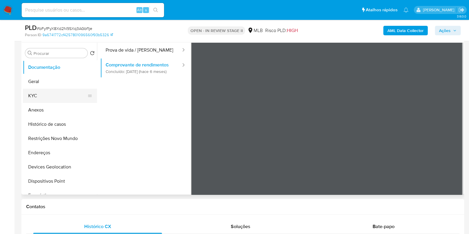
click at [63, 97] on button "KYC" at bounding box center [57, 96] width 69 height 14
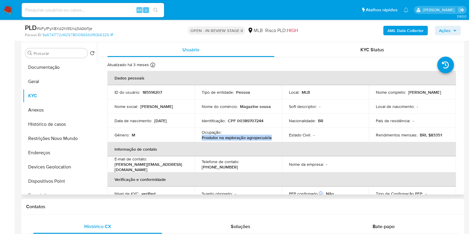
drag, startPoint x: 199, startPoint y: 139, endPoint x: 272, endPoint y: 139, distance: 73.3
click at [272, 139] on td "Ocupação : Produtor na exploração agropecuária" at bounding box center [238, 135] width 87 height 14
copy p "Produtor na exploração agropecuária"
click at [35, 86] on button "Geral" at bounding box center [57, 82] width 69 height 14
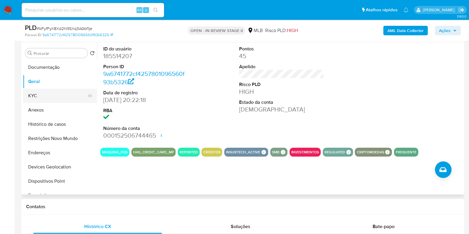
click at [41, 102] on button "KYC" at bounding box center [57, 96] width 69 height 14
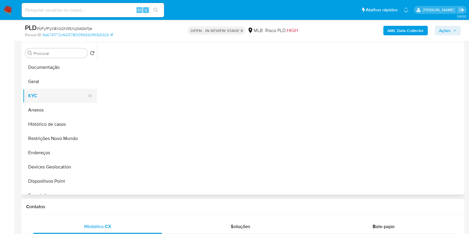
click at [42, 97] on button "KYC" at bounding box center [57, 96] width 69 height 14
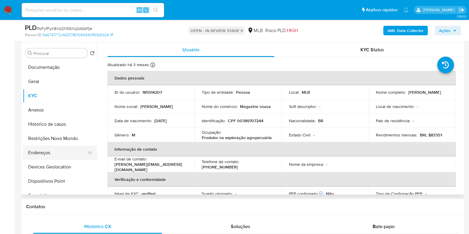
click at [47, 151] on button "Endereços" at bounding box center [57, 153] width 69 height 14
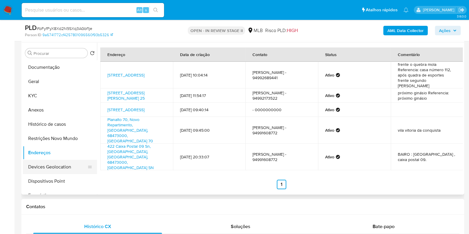
drag, startPoint x: 69, startPoint y: 170, endPoint x: 79, endPoint y: 170, distance: 9.8
click at [69, 170] on button "Devices Geolocation" at bounding box center [57, 167] width 69 height 14
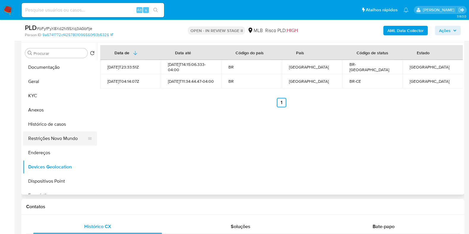
click at [57, 142] on button "Restrições Novo Mundo" at bounding box center [57, 139] width 69 height 14
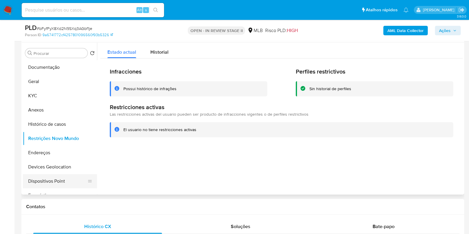
click at [59, 180] on button "Dispositivos Point" at bounding box center [57, 181] width 69 height 14
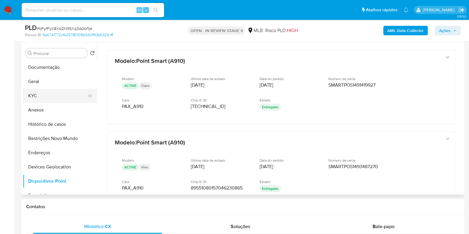
drag, startPoint x: 58, startPoint y: 92, endPoint x: 50, endPoint y: 90, distance: 7.6
click at [57, 93] on button "KYC" at bounding box center [57, 96] width 69 height 14
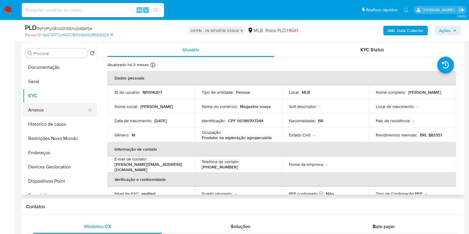
click at [48, 108] on button "Anexos" at bounding box center [57, 110] width 69 height 14
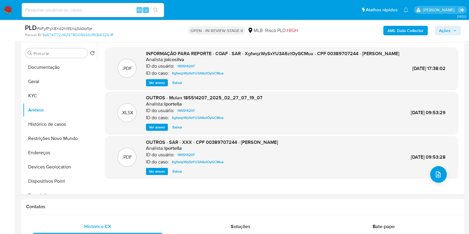
click at [450, 31] on span "Ações" at bounding box center [445, 31] width 12 height 10
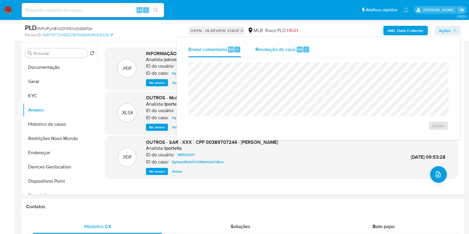
click at [290, 51] on span "Resolução do caso" at bounding box center [276, 49] width 40 height 7
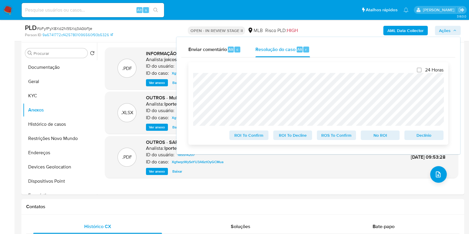
click at [420, 135] on span "Declínio" at bounding box center [424, 135] width 31 height 8
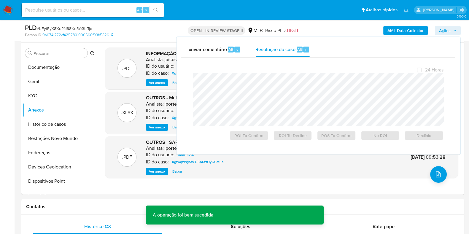
click at [69, 30] on span "# bFyfFyX8Xd2N9SXq3AGbf1je" at bounding box center [65, 29] width 56 height 6
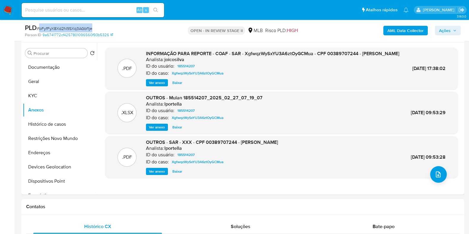
click at [69, 30] on span "# bFyfFyX8Xd2N9SXq3AGbf1je" at bounding box center [65, 29] width 56 height 6
copy span "bFyfFyX8Xd2N9SXq3AGbf1je"
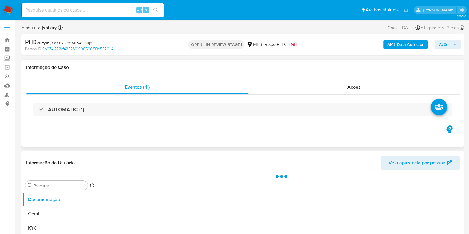
select select "10"
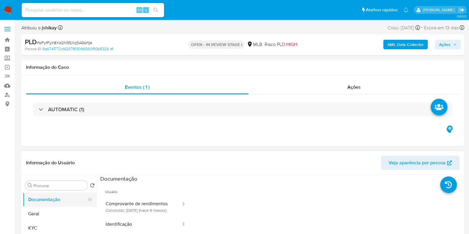
scroll to position [37, 0]
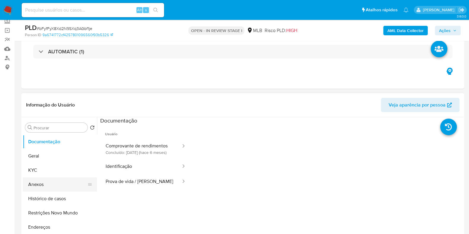
click at [47, 188] on button "Anexos" at bounding box center [57, 185] width 69 height 14
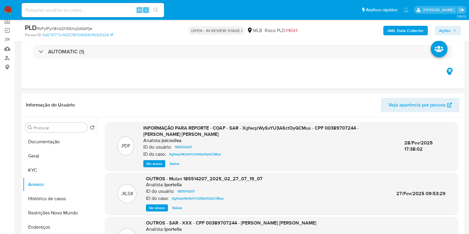
click at [401, 29] on b "AML Data Collector" at bounding box center [406, 31] width 36 height 10
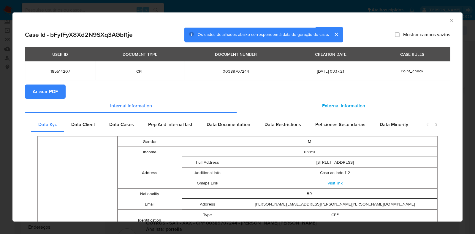
click at [294, 105] on div "External information" at bounding box center [343, 106] width 213 height 14
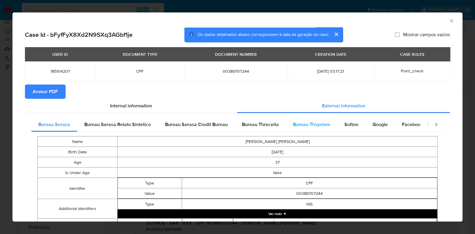
click at [317, 118] on div "Bureau Thsystem" at bounding box center [311, 125] width 51 height 14
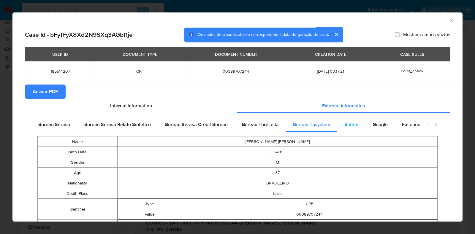
click at [344, 124] on span "Softon" at bounding box center [351, 124] width 14 height 7
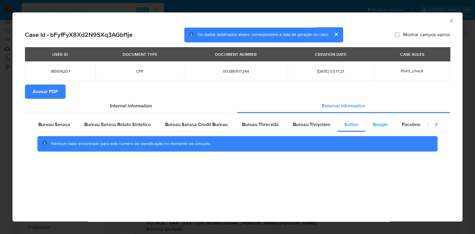
click at [375, 127] on span "Google" at bounding box center [380, 124] width 15 height 7
click at [45, 92] on span "Anexar PDF" at bounding box center [45, 91] width 25 height 13
click at [452, 21] on icon "Fechar a janela" at bounding box center [451, 20] width 3 height 3
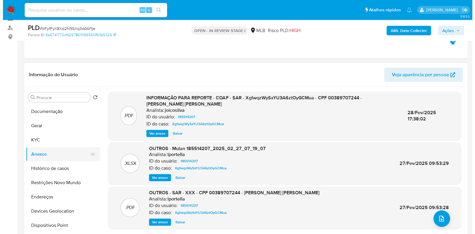
scroll to position [74, 0]
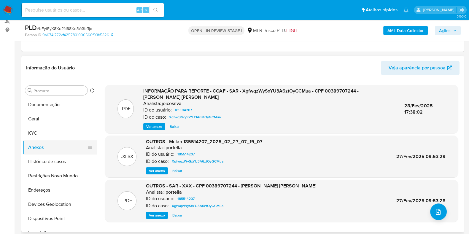
drag, startPoint x: 49, startPoint y: 134, endPoint x: 49, endPoint y: 141, distance: 7.4
click at [49, 134] on button "KYC" at bounding box center [60, 133] width 74 height 14
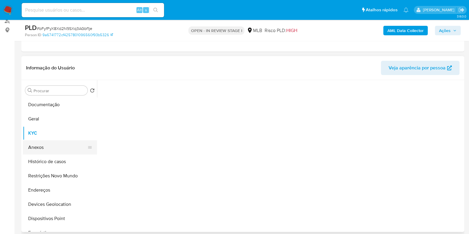
click at [49, 146] on button "Anexos" at bounding box center [57, 147] width 69 height 14
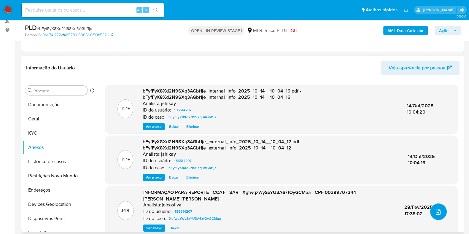
click at [437, 212] on icon "upload-file" at bounding box center [438, 211] width 7 height 7
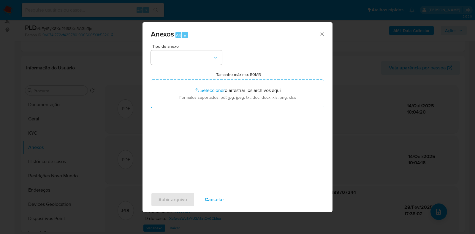
click at [216, 66] on div "Tipo de anexo Tamanho máximo: 50MB Seleccionar archivos Seleccionar o arrastrar…" at bounding box center [237, 114] width 173 height 140
click at [188, 61] on button "button" at bounding box center [186, 57] width 71 height 14
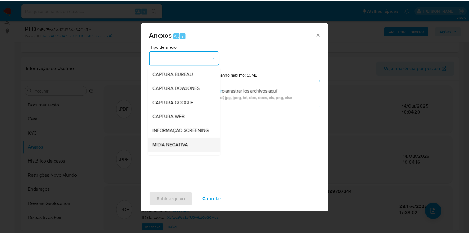
scroll to position [37, 0]
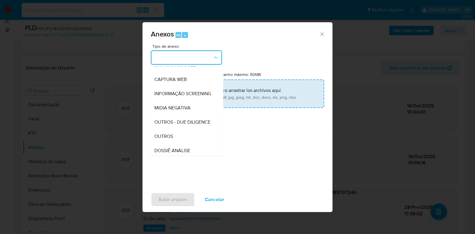
drag, startPoint x: 167, startPoint y: 145, endPoint x: 222, endPoint y: 85, distance: 81.6
click at [169, 143] on div "OUTROS" at bounding box center [184, 136] width 61 height 14
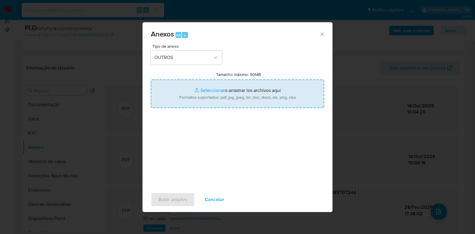
click at [223, 84] on input "Tamanho máximo: 50MB Seleccionar archivos" at bounding box center [237, 94] width 173 height 29
type input "C:\fakepath\Mulan 185514207_2025_10_13_16_03_35 - Resumen TX.pdf"
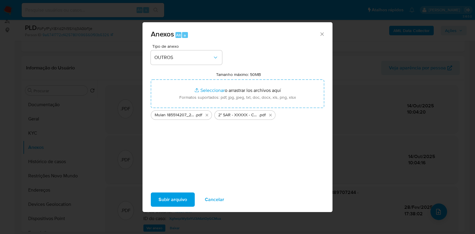
click at [174, 196] on span "Subir arquivo" at bounding box center [173, 199] width 29 height 13
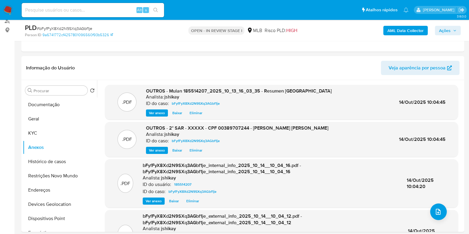
click at [446, 33] on span "Ações" at bounding box center [445, 31] width 12 height 10
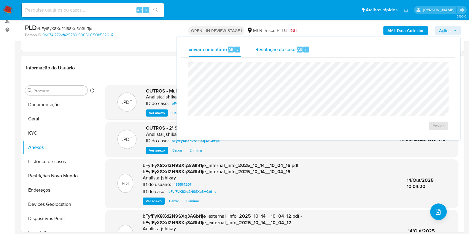
click at [293, 50] on span "Resolução do caso" at bounding box center [276, 49] width 40 height 7
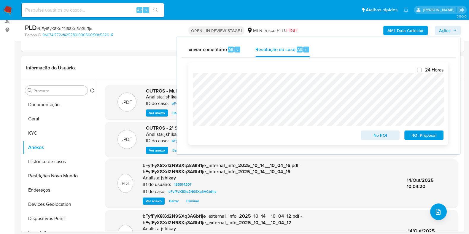
click at [412, 134] on span "ROI Proposal" at bounding box center [424, 135] width 31 height 8
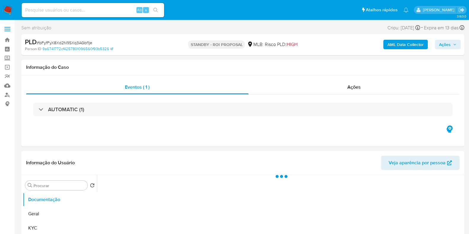
select select "10"
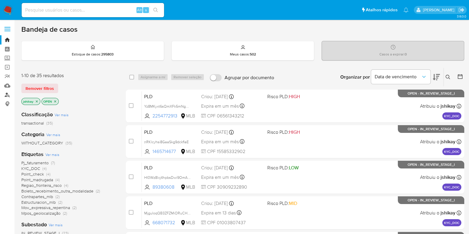
click at [8, 94] on link "Localizador de pessoas" at bounding box center [35, 94] width 71 height 9
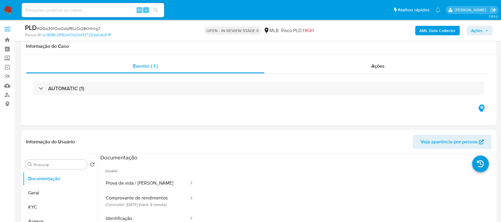
select select "10"
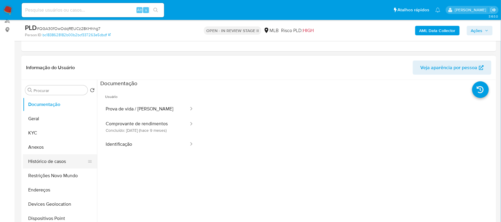
click at [52, 158] on button "Histórico de casos" at bounding box center [57, 161] width 69 height 14
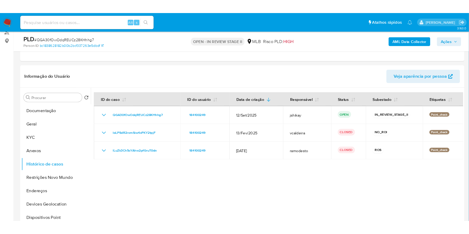
scroll to position [74, 0]
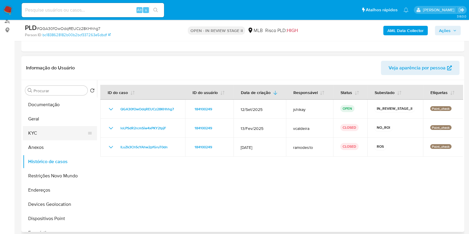
click at [37, 136] on button "KYC" at bounding box center [57, 133] width 69 height 14
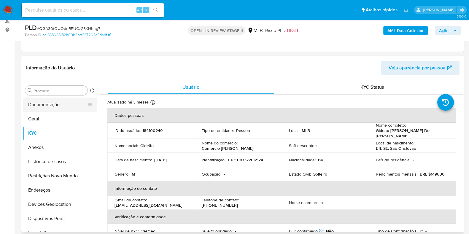
click at [58, 109] on button "Documentação" at bounding box center [57, 105] width 69 height 14
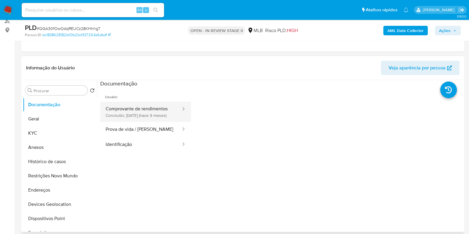
click at [131, 111] on button "Comprovante de rendimentos Concluído: 18/01/2025 (hace 9 meses)" at bounding box center [140, 112] width 81 height 20
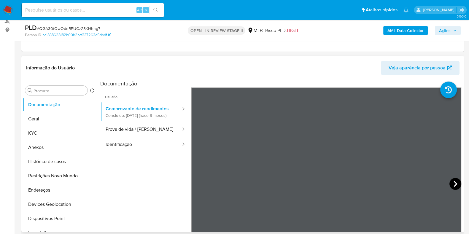
click at [454, 187] on icon at bounding box center [456, 184] width 12 height 12
click at [64, 131] on button "KYC" at bounding box center [57, 133] width 69 height 14
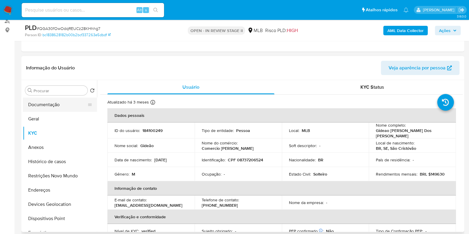
click at [50, 103] on button "Documentação" at bounding box center [57, 105] width 69 height 14
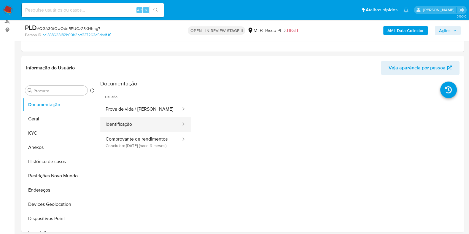
click at [153, 119] on button "Identificação" at bounding box center [140, 124] width 81 height 15
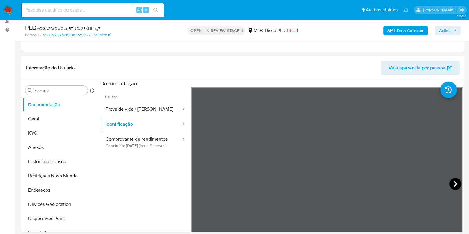
click at [450, 184] on icon at bounding box center [456, 184] width 12 height 12
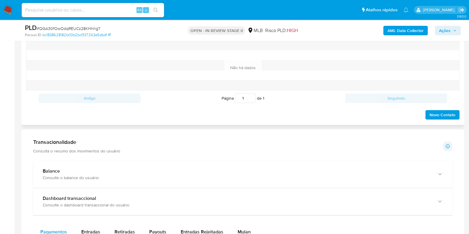
scroll to position [371, 0]
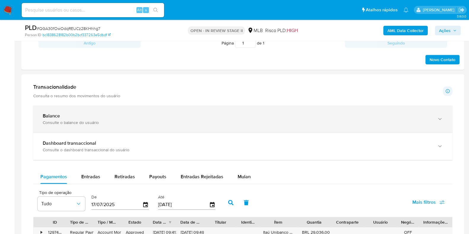
click at [129, 114] on div "Balance" at bounding box center [237, 116] width 389 height 6
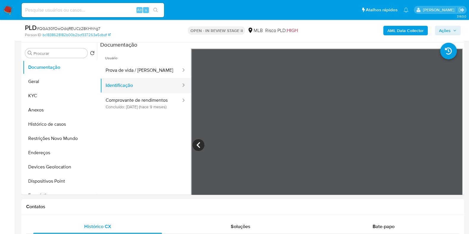
scroll to position [0, 0]
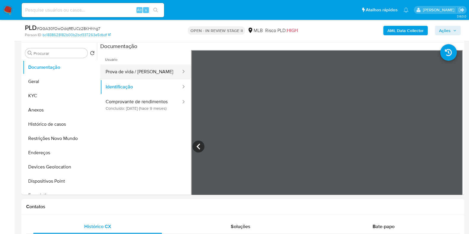
click at [141, 74] on button "Prova de vida / Selfie" at bounding box center [140, 71] width 81 height 15
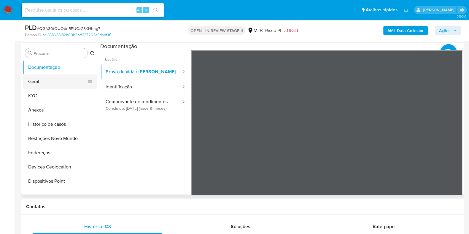
click at [46, 87] on button "Geral" at bounding box center [57, 82] width 69 height 14
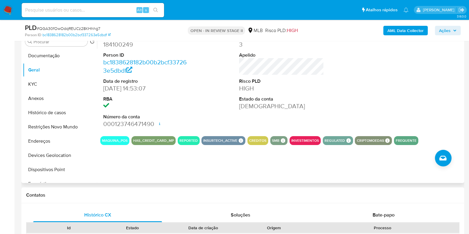
scroll to position [111, 0]
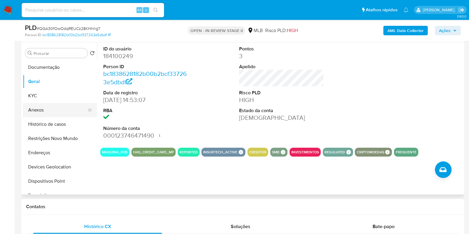
drag, startPoint x: 53, startPoint y: 125, endPoint x: 55, endPoint y: 106, distance: 19.7
click at [55, 106] on ul "Documentação Geral KYC Anexos Histórico de casos Restrições Novo Mundo Endereço…" at bounding box center [60, 127] width 74 height 134
click at [54, 96] on button "KYC" at bounding box center [57, 96] width 69 height 14
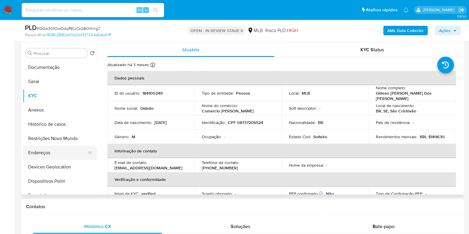
click at [42, 155] on button "Endereços" at bounding box center [57, 153] width 69 height 14
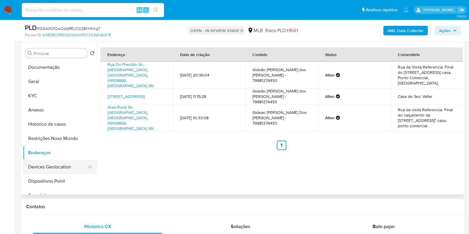
drag, startPoint x: 55, startPoint y: 170, endPoint x: 69, endPoint y: 162, distance: 16.1
click at [55, 170] on button "Devices Geolocation" at bounding box center [57, 167] width 69 height 14
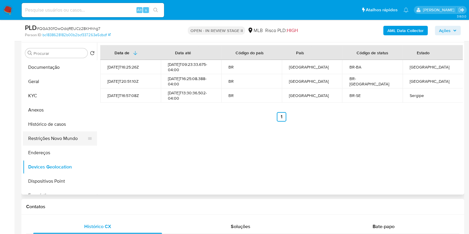
drag, startPoint x: 66, startPoint y: 138, endPoint x: 76, endPoint y: 135, distance: 10.3
click at [67, 139] on button "Restrições Novo Mundo" at bounding box center [57, 139] width 69 height 14
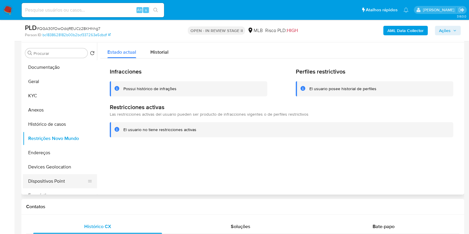
drag, startPoint x: 56, startPoint y: 185, endPoint x: 82, endPoint y: 179, distance: 26.2
click at [56, 184] on button "Dispositivos Point" at bounding box center [57, 181] width 69 height 14
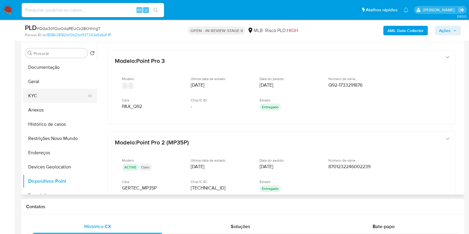
click at [61, 96] on button "KYC" at bounding box center [57, 96] width 69 height 14
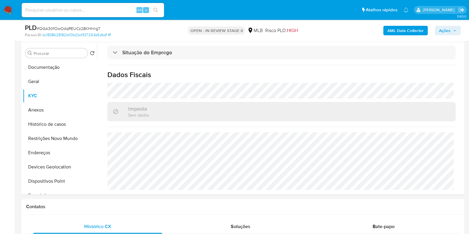
scroll to position [258, 0]
click at [50, 152] on button "Endereços" at bounding box center [57, 153] width 69 height 14
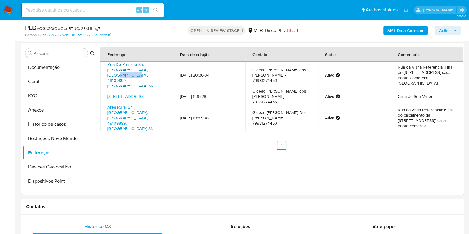
drag, startPoint x: 163, startPoint y: 73, endPoint x: 143, endPoint y: 75, distance: 20.2
click at [143, 75] on td "Rua Do Presídio Sn, São Cristóvão, Sergipe, 49109899, Brasil SN" at bounding box center [136, 75] width 73 height 27
copy link "49109899,"
drag, startPoint x: 102, startPoint y: 68, endPoint x: 137, endPoint y: 66, distance: 34.5
click at [137, 66] on td "Rua Do Presídio Sn, São Cristóvão, Sergipe, 49109899, Brasil SN" at bounding box center [136, 75] width 73 height 27
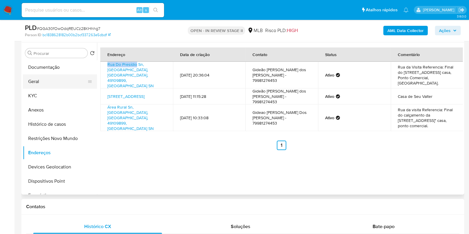
click at [59, 76] on button "Geral" at bounding box center [57, 82] width 69 height 14
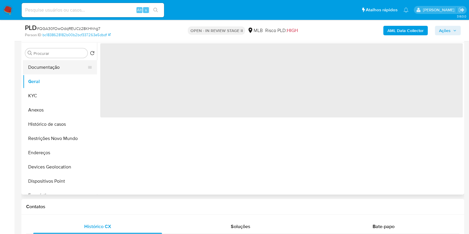
click at [59, 72] on button "Documentação" at bounding box center [57, 67] width 69 height 14
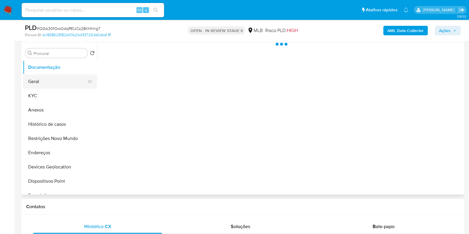
click at [67, 82] on button "Geral" at bounding box center [57, 82] width 69 height 14
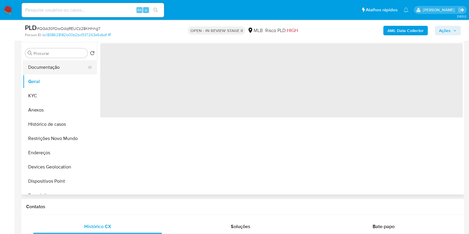
click at [61, 67] on button "Documentação" at bounding box center [57, 67] width 69 height 14
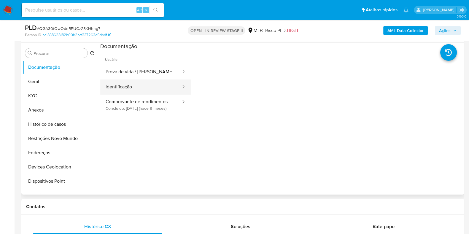
click at [141, 88] on button "Identificação" at bounding box center [140, 87] width 81 height 15
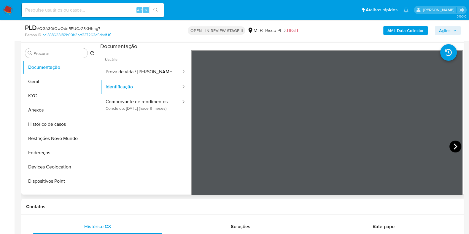
click at [454, 145] on icon at bounding box center [456, 147] width 4 height 6
click at [47, 92] on button "KYC" at bounding box center [57, 96] width 69 height 14
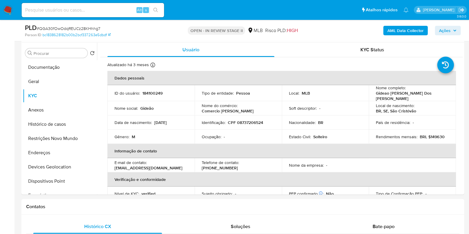
click at [452, 32] on span "Ações" at bounding box center [448, 30] width 18 height 8
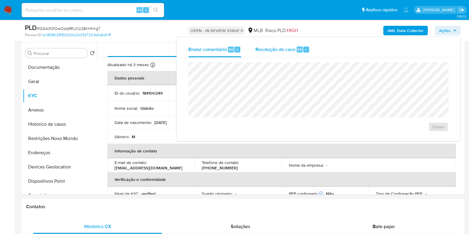
click at [290, 48] on span "Resolução do caso" at bounding box center [276, 49] width 40 height 7
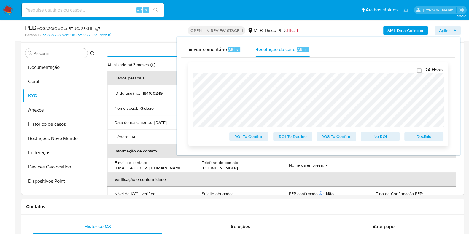
click at [429, 138] on span "Declínio" at bounding box center [424, 136] width 31 height 8
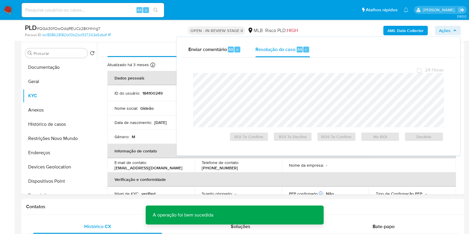
click at [63, 30] on span "# QGA30fOwOdqREUCz28KHhhg7" at bounding box center [69, 29] width 64 height 6
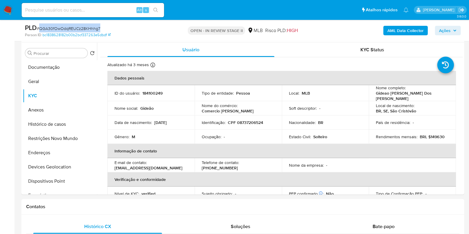
click at [63, 30] on span "# QGA30fOwOdqREUCz28KHhhg7" at bounding box center [69, 29] width 64 height 6
copy span "QGA30fOwOdqREUCz28KHhhg7"
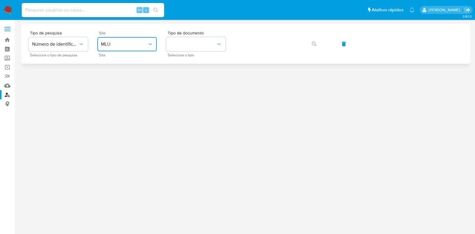
drag, startPoint x: 138, startPoint y: 48, endPoint x: 138, endPoint y: 53, distance: 4.5
click at [138, 48] on button "MLU" at bounding box center [126, 44] width 59 height 14
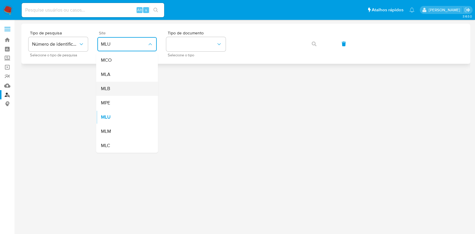
click at [124, 85] on div "MLB" at bounding box center [125, 89] width 49 height 14
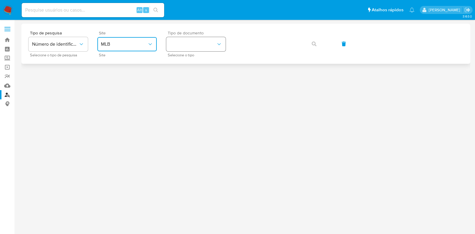
click at [202, 38] on button "identificationType" at bounding box center [195, 44] width 59 height 14
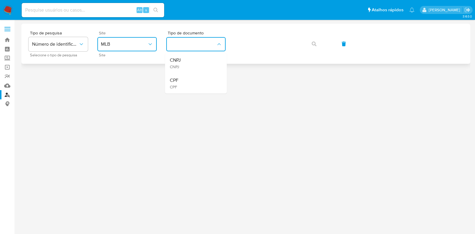
drag, startPoint x: 190, startPoint y: 83, endPoint x: 221, endPoint y: 61, distance: 37.1
click at [190, 82] on div "CPF CPF" at bounding box center [194, 83] width 49 height 20
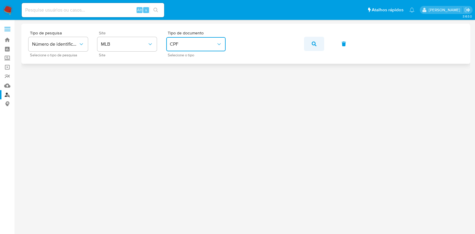
click at [307, 44] on button "button" at bounding box center [314, 44] width 20 height 14
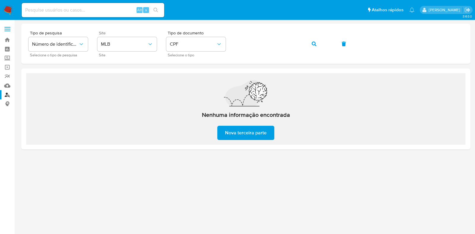
click at [7, 10] on img at bounding box center [8, 10] width 10 height 10
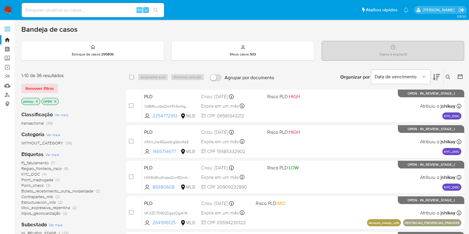
click at [448, 76] on icon at bounding box center [448, 77] width 5 height 5
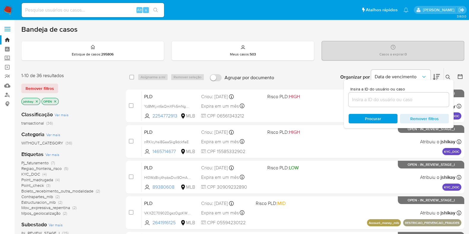
click at [369, 100] on input at bounding box center [399, 100] width 100 height 8
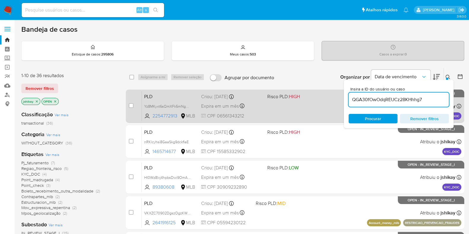
type input "QGA30fOwOdqREUCz28KHhhg7"
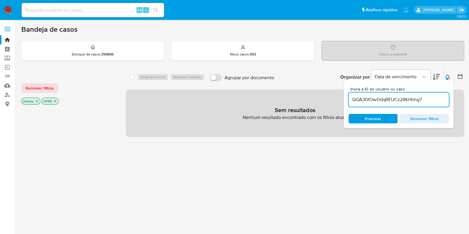
click at [35, 100] on icon "close-filter" at bounding box center [37, 101] width 4 height 4
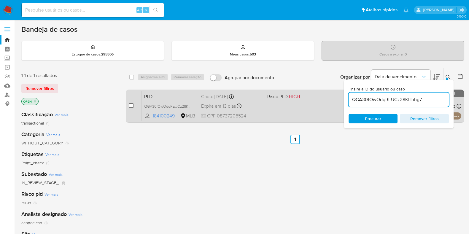
click at [129, 103] on input "checkbox" at bounding box center [131, 105] width 5 height 5
checkbox input "true"
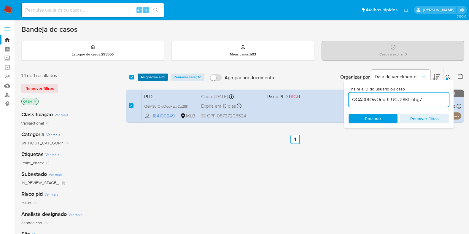
click at [148, 74] on span "Asignarme a mí" at bounding box center [153, 77] width 25 height 6
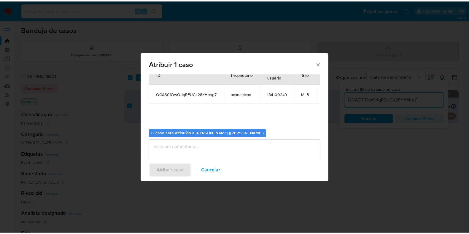
scroll to position [31, 0]
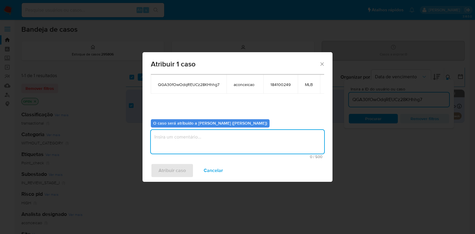
click at [178, 142] on textarea "assign-modal" at bounding box center [237, 142] width 173 height 24
type textarea "Analise em Stage I"
click at [172, 167] on span "Atribuir caso" at bounding box center [172, 170] width 27 height 13
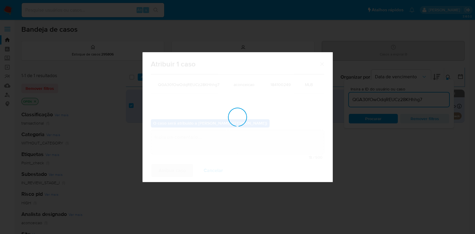
checkbox input "false"
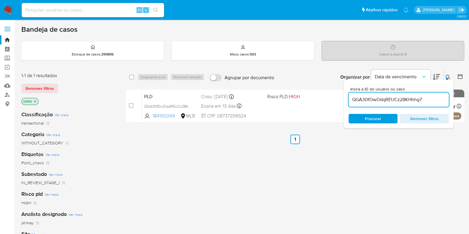
click at [11, 9] on img at bounding box center [8, 10] width 10 height 10
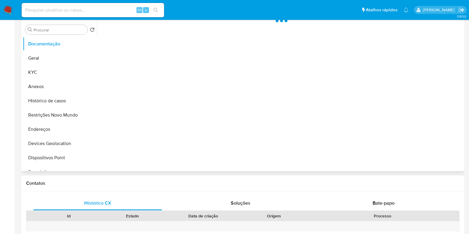
select select "10"
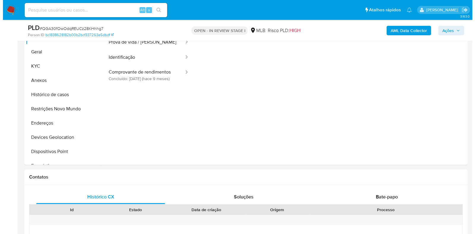
scroll to position [74, 0]
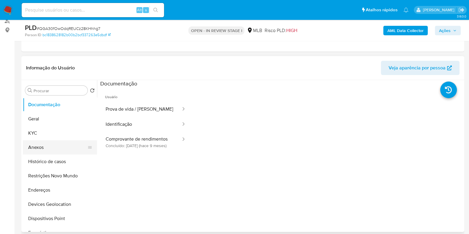
click at [50, 148] on button "Anexos" at bounding box center [57, 147] width 69 height 14
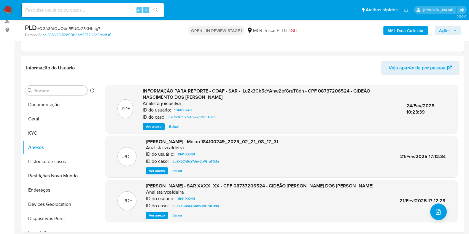
click at [392, 31] on b "AML Data Collector" at bounding box center [406, 31] width 36 height 10
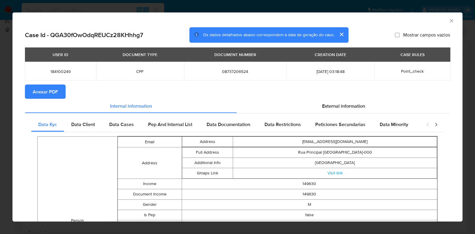
click at [54, 88] on span "Anexar PDF" at bounding box center [45, 91] width 25 height 13
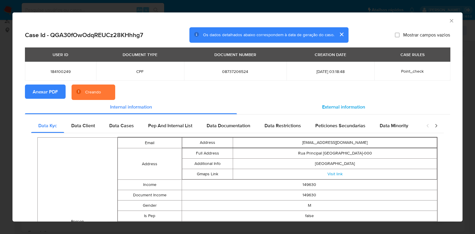
click at [331, 107] on span "External information" at bounding box center [343, 107] width 43 height 7
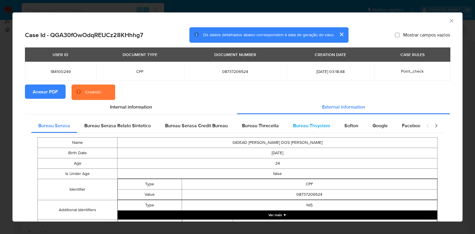
click at [326, 123] on span "Bureau Thsystem" at bounding box center [311, 125] width 37 height 7
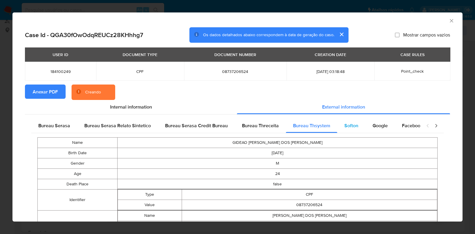
click at [351, 125] on span "Softon" at bounding box center [351, 125] width 14 height 7
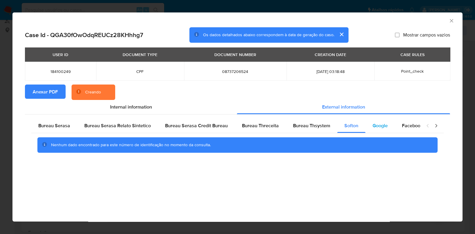
click at [374, 127] on span "Google" at bounding box center [380, 125] width 15 height 7
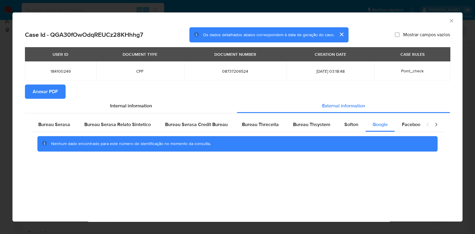
click at [451, 20] on icon "Fechar a janela" at bounding box center [451, 20] width 3 height 3
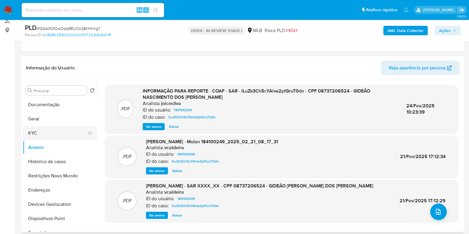
click at [29, 135] on button "KYC" at bounding box center [57, 133] width 69 height 14
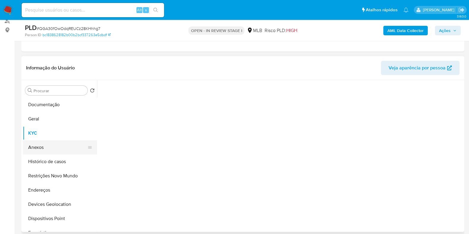
click at [37, 145] on button "Anexos" at bounding box center [57, 147] width 69 height 14
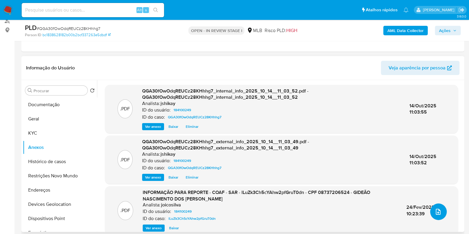
click at [440, 213] on button "upload-file" at bounding box center [439, 212] width 17 height 17
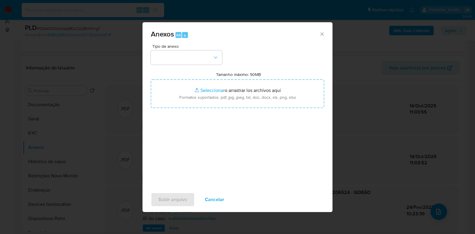
click at [202, 65] on div "Tipo de anexo Tamanho máximo: 50MB Seleccionar archivos Seleccionar o arrastrar…" at bounding box center [237, 114] width 173 height 140
click at [191, 60] on button "button" at bounding box center [186, 57] width 71 height 14
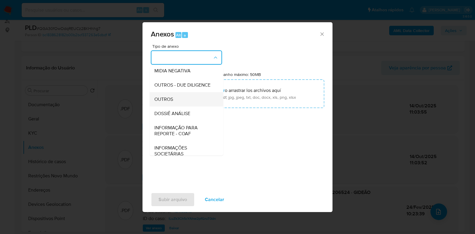
click at [173, 102] on span "OUTROS" at bounding box center [163, 100] width 19 height 6
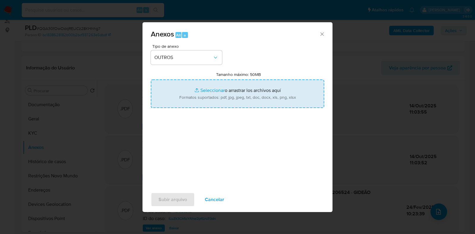
click at [196, 95] on input "Tamanho máximo: 50MB Seleccionar archivos" at bounding box center [237, 94] width 173 height 29
type input "C:\fakepath\Mulan 184100249_2025_10_13_16_03_49 - Resumen TX.pdf"
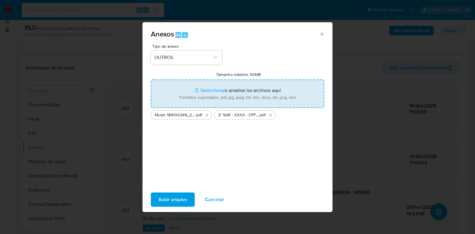
click at [173, 201] on span "Subir arquivo" at bounding box center [173, 199] width 29 height 13
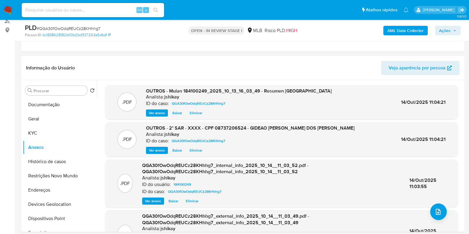
click at [444, 29] on span "Ações" at bounding box center [445, 31] width 12 height 10
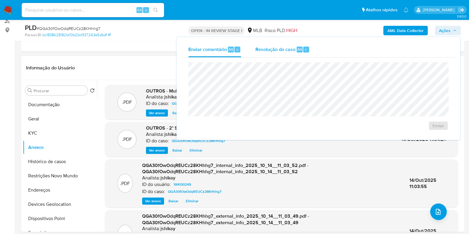
click at [295, 50] on span "Resolução do caso" at bounding box center [276, 49] width 40 height 7
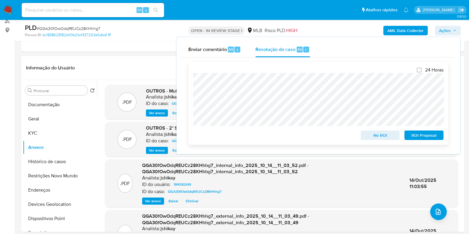
click at [412, 139] on span "ROI Proposal" at bounding box center [424, 135] width 31 height 8
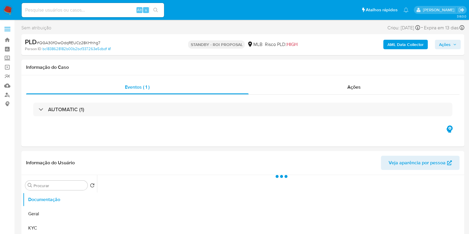
select select "10"
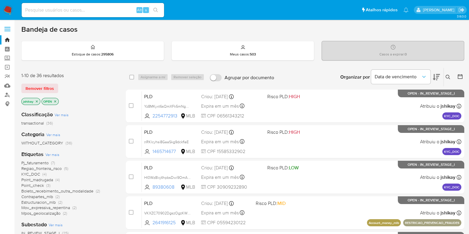
click at [437, 75] on icon at bounding box center [436, 77] width 7 height 7
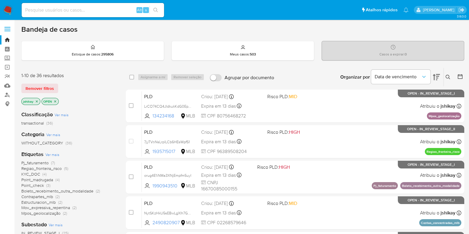
click at [437, 75] on icon at bounding box center [436, 77] width 7 height 7
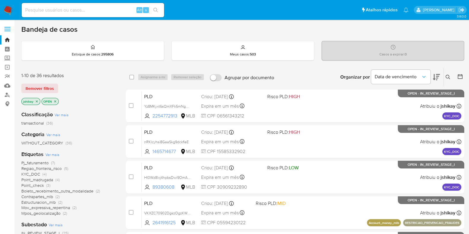
click at [462, 77] on icon at bounding box center [461, 77] width 6 height 6
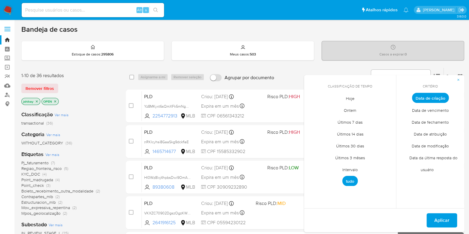
click at [354, 167] on span "Intervalo" at bounding box center [350, 170] width 28 height 12
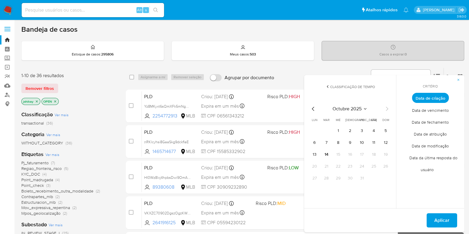
click at [311, 110] on icon "Mes anterior" at bounding box center [313, 108] width 7 height 7
click at [315, 131] on button "1" at bounding box center [315, 131] width 10 height 10
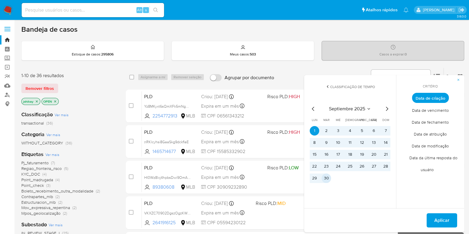
click at [328, 177] on button "30" at bounding box center [327, 179] width 10 height 10
click at [442, 218] on span "Aplicar" at bounding box center [442, 220] width 15 height 13
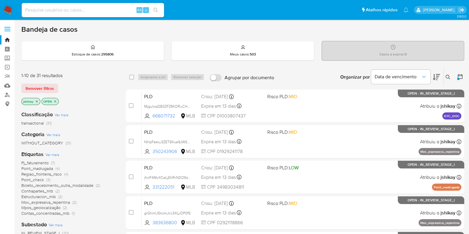
click at [301, 76] on div "Organizar por Data de vencimento Os resultados não podem ser classificados enqu…" at bounding box center [370, 77] width 187 height 18
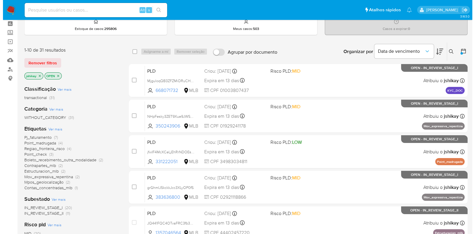
scroll to position [37, 0]
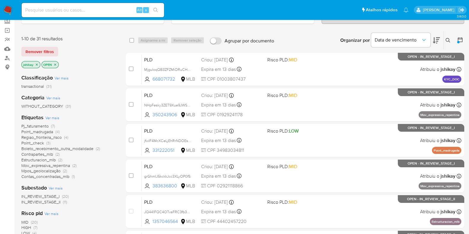
click at [52, 118] on span "Ver mais" at bounding box center [52, 117] width 14 height 5
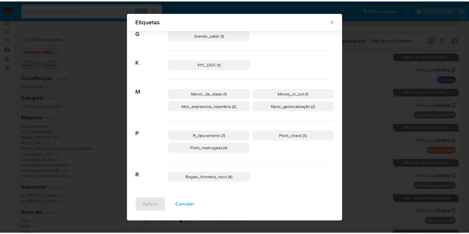
scroll to position [110, 0]
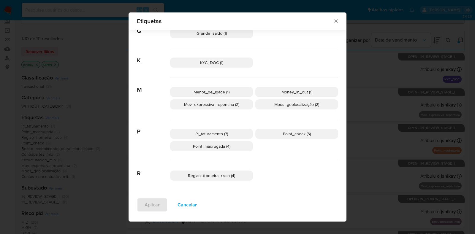
click at [336, 22] on icon "Fechar" at bounding box center [336, 21] width 6 height 6
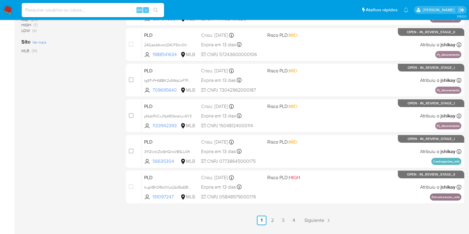
scroll to position [255, 0]
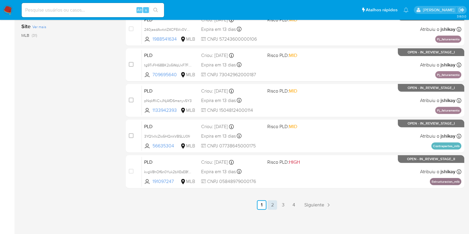
click at [271, 203] on link "2" at bounding box center [273, 205] width 10 height 10
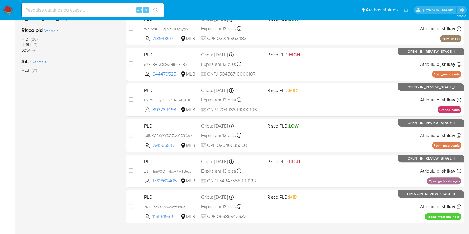
scroll to position [255, 0]
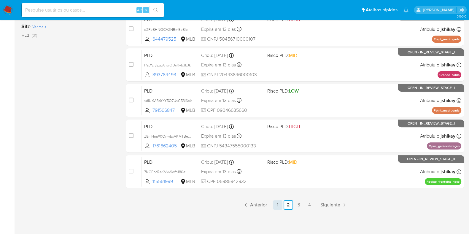
click at [282, 203] on link "1" at bounding box center [278, 205] width 10 height 10
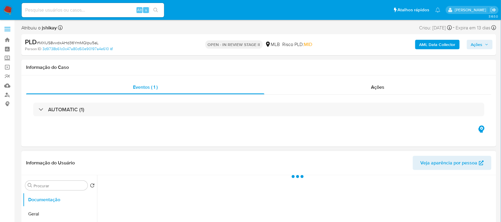
select select "10"
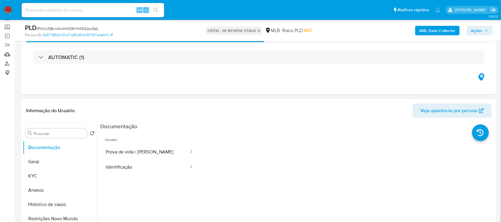
scroll to position [74, 0]
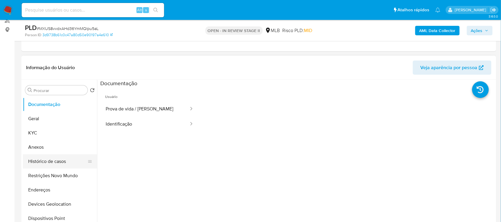
click at [57, 158] on button "Histórico de casos" at bounding box center [57, 161] width 69 height 14
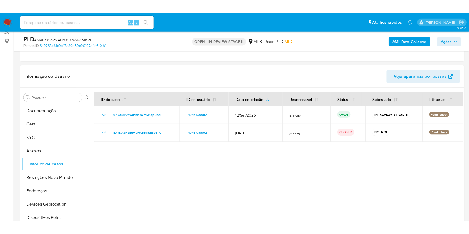
scroll to position [74, 0]
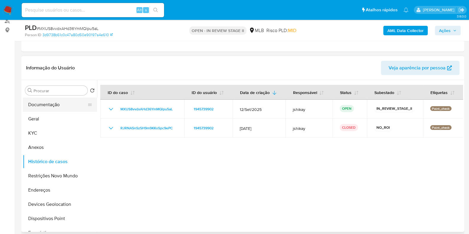
click at [49, 102] on button "Documentação" at bounding box center [57, 105] width 69 height 14
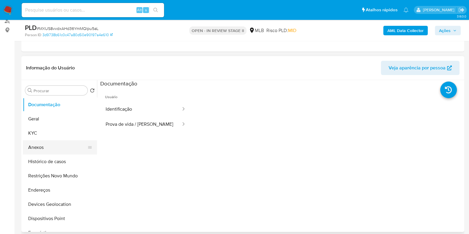
click at [58, 144] on button "Anexos" at bounding box center [57, 147] width 69 height 14
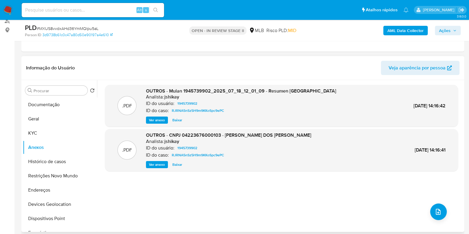
click at [156, 162] on span "Ver anexo" at bounding box center [157, 165] width 16 height 6
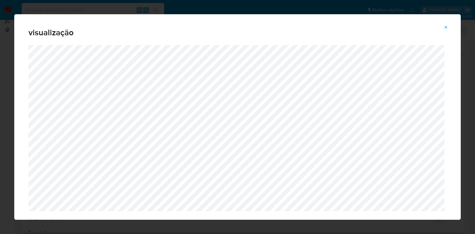
click at [447, 26] on icon "Attachment preview" at bounding box center [446, 27] width 3 height 3
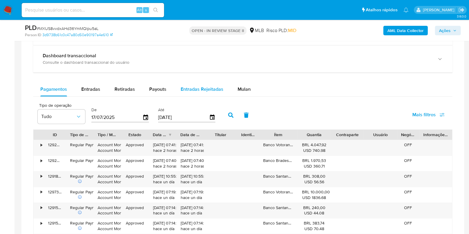
scroll to position [371, 0]
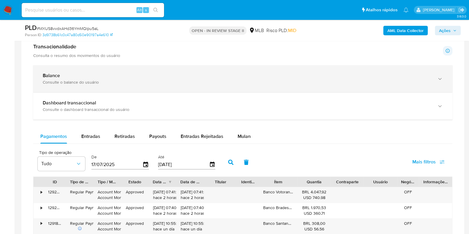
click at [140, 86] on div "Balance Consulte o balance do usuário" at bounding box center [243, 78] width 420 height 27
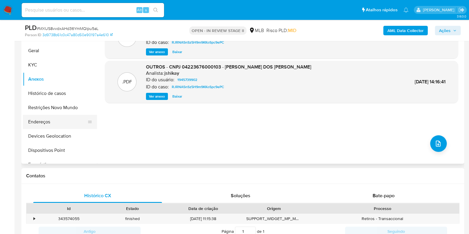
scroll to position [37, 0]
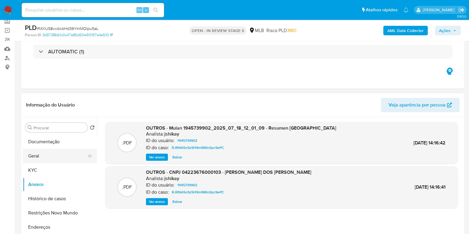
click at [48, 159] on button "Geral" at bounding box center [57, 156] width 69 height 14
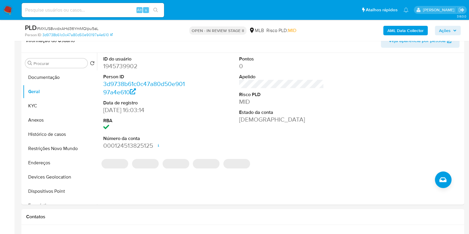
scroll to position [99, 0]
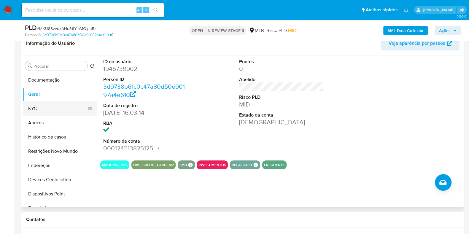
click at [60, 109] on button "KYC" at bounding box center [57, 109] width 69 height 14
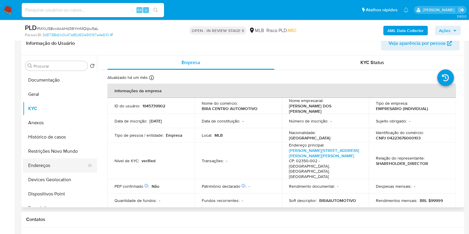
click at [45, 168] on button "Endereços" at bounding box center [57, 166] width 69 height 14
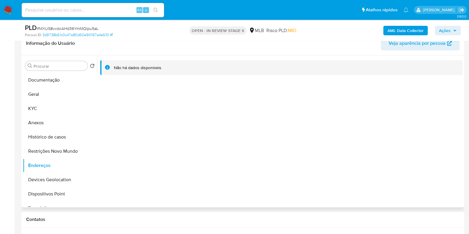
drag, startPoint x: 64, startPoint y: 179, endPoint x: 134, endPoint y: 173, distance: 70.6
click at [64, 179] on button "Devices Geolocation" at bounding box center [60, 180] width 74 height 14
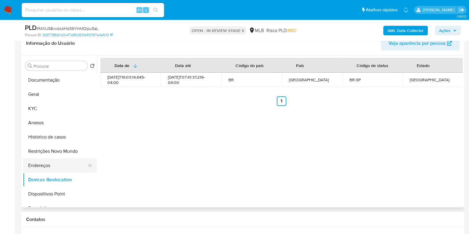
drag, startPoint x: 56, startPoint y: 155, endPoint x: 91, endPoint y: 158, distance: 34.6
click at [57, 155] on button "Restrições Novo Mundo" at bounding box center [60, 151] width 74 height 14
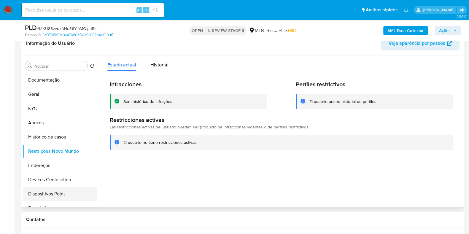
click at [63, 191] on button "Dispositivos Point" at bounding box center [57, 194] width 69 height 14
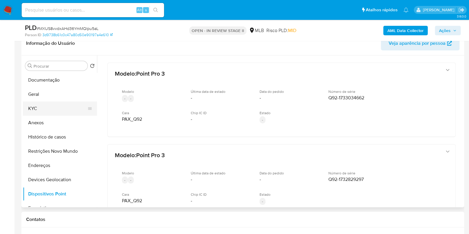
click at [56, 109] on button "KYC" at bounding box center [57, 109] width 69 height 14
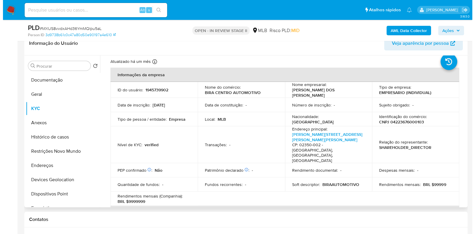
scroll to position [0, 0]
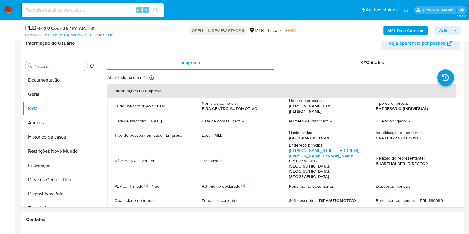
click at [406, 33] on b "AML Data Collector" at bounding box center [406, 31] width 36 height 10
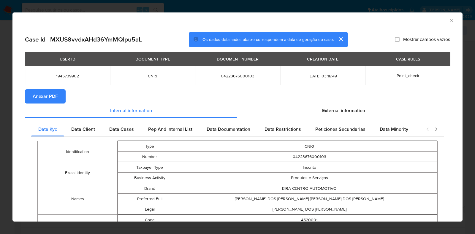
drag, startPoint x: 43, startPoint y: 98, endPoint x: 48, endPoint y: 96, distance: 4.9
click at [44, 98] on span "Anexar PDF" at bounding box center [45, 96] width 25 height 13
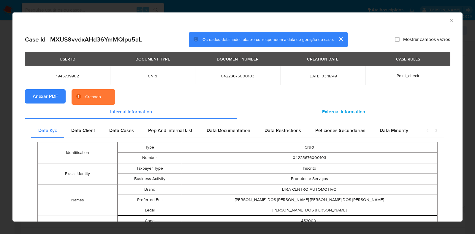
click at [336, 110] on span "External information" at bounding box center [343, 111] width 43 height 7
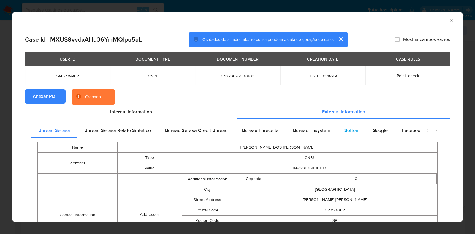
drag, startPoint x: 336, startPoint y: 130, endPoint x: 356, endPoint y: 132, distance: 20.6
click at [337, 130] on div "Softon" at bounding box center [351, 131] width 28 height 14
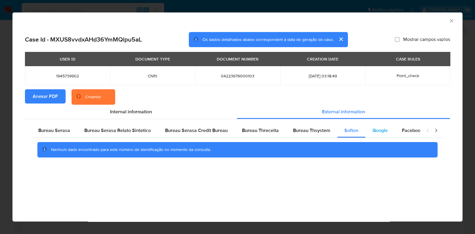
click at [379, 132] on span "Google" at bounding box center [380, 130] width 15 height 7
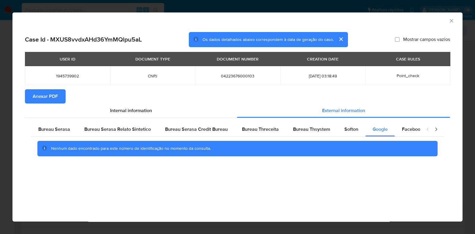
click at [453, 22] on icon "Fechar a janela" at bounding box center [452, 21] width 6 height 6
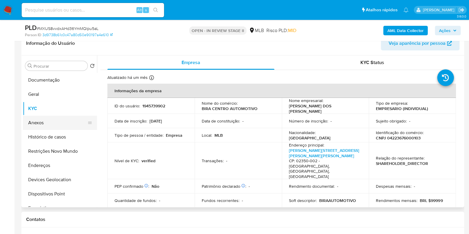
click at [52, 119] on button "Anexos" at bounding box center [57, 123] width 69 height 14
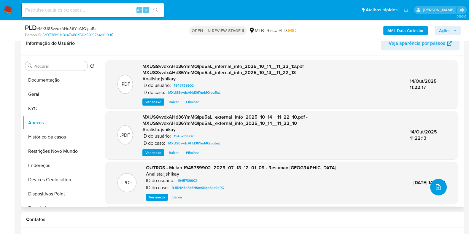
click at [435, 188] on icon "upload-file" at bounding box center [438, 187] width 7 height 7
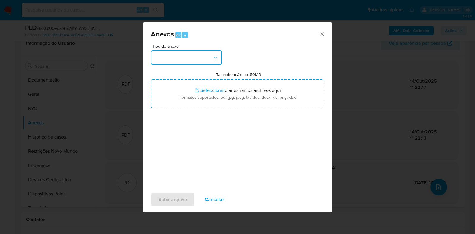
click at [183, 56] on button "button" at bounding box center [186, 57] width 71 height 14
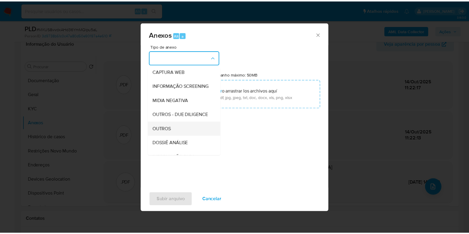
scroll to position [74, 0]
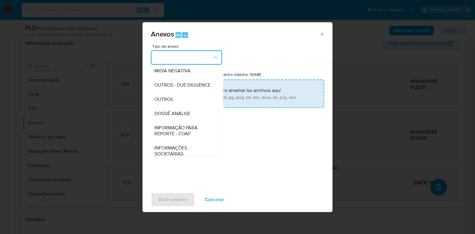
drag, startPoint x: 174, startPoint y: 110, endPoint x: 188, endPoint y: 103, distance: 16.0
click at [174, 107] on div "OUTROS" at bounding box center [184, 99] width 61 height 14
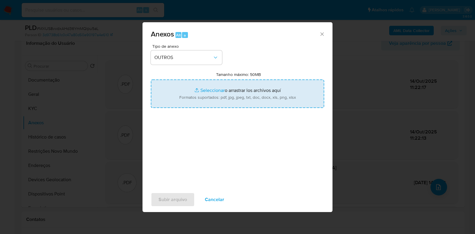
click at [205, 90] on input "Tamanho máximo: 50MB Seleccionar archivos" at bounding box center [237, 94] width 173 height 29
type input "C:\fakepath\Mulan 1945739902_2025_10_13_16_04_04 - Resumen TX.pdf"
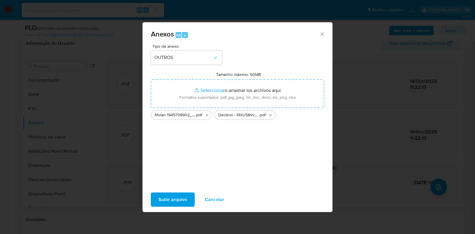
click at [176, 197] on span "Subir arquivo" at bounding box center [173, 199] width 29 height 13
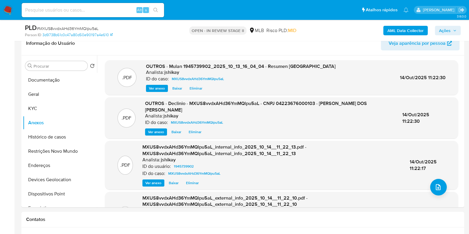
click at [448, 32] on span "Ações" at bounding box center [445, 31] width 12 height 10
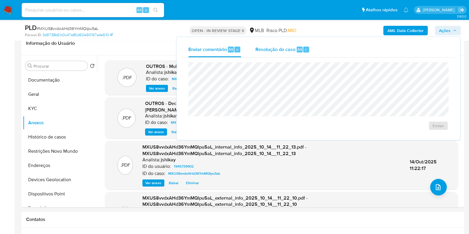
click at [269, 47] on span "Resolução do caso" at bounding box center [276, 49] width 40 height 7
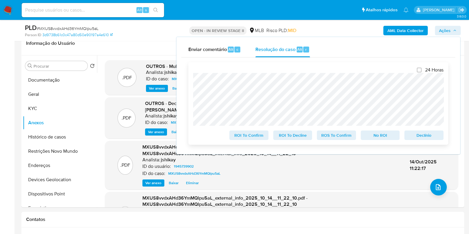
click at [370, 136] on span "No ROI" at bounding box center [380, 135] width 31 height 8
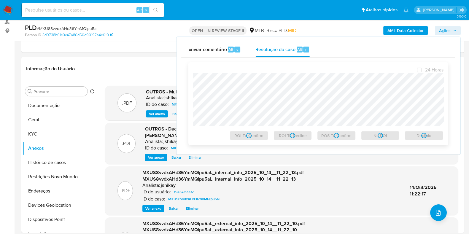
scroll to position [61, 0]
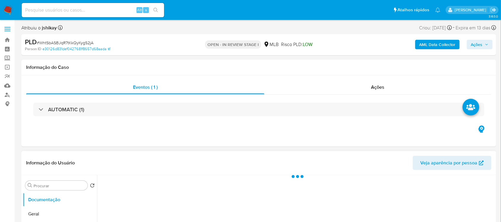
select select "10"
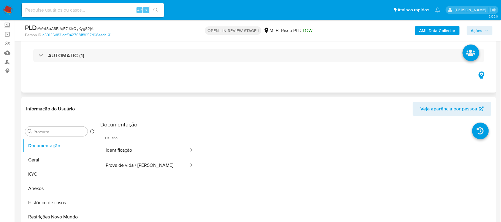
scroll to position [74, 0]
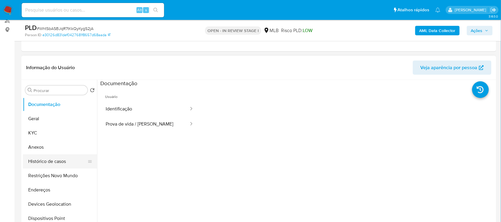
click at [59, 156] on button "Histórico de casos" at bounding box center [57, 161] width 69 height 14
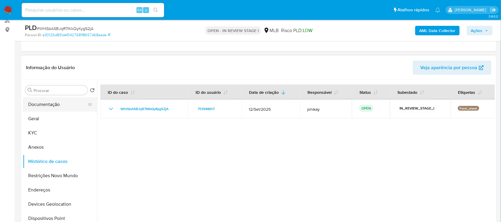
click at [46, 102] on button "Documentação" at bounding box center [57, 104] width 69 height 14
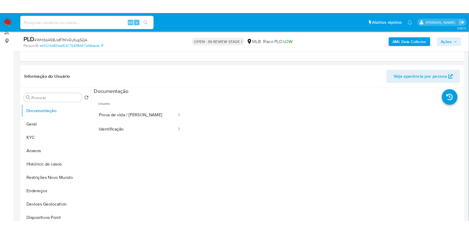
scroll to position [74, 0]
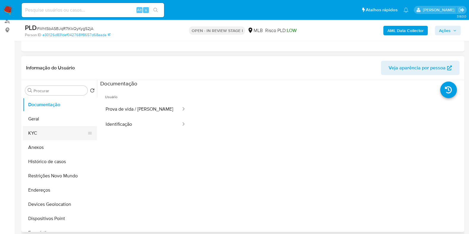
click at [42, 134] on button "KYC" at bounding box center [57, 133] width 69 height 14
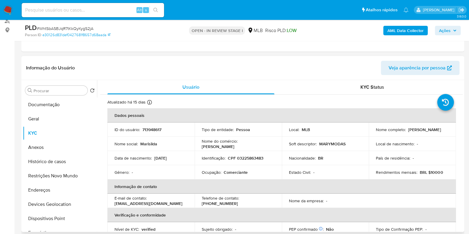
click at [233, 173] on p "Comerciante" at bounding box center [236, 172] width 24 height 5
click at [232, 173] on p "Comerciante" at bounding box center [236, 172] width 24 height 5
copy p "Comerciante"
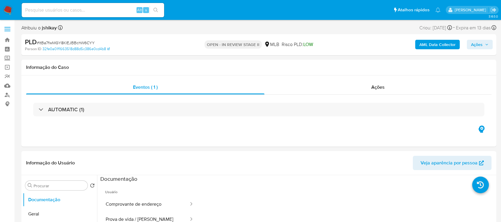
select select "10"
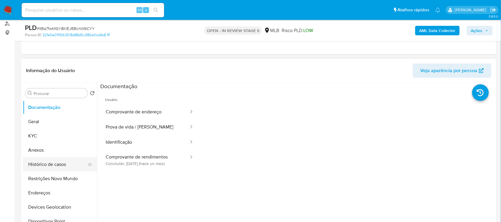
scroll to position [74, 0]
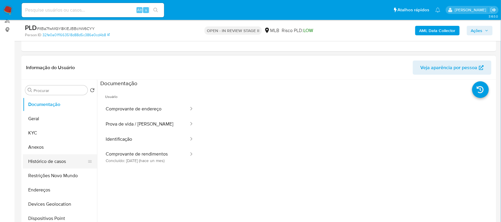
click at [51, 165] on button "Histórico de casos" at bounding box center [57, 161] width 69 height 14
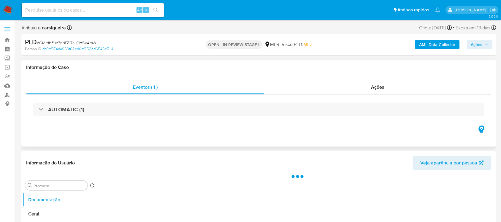
select select "10"
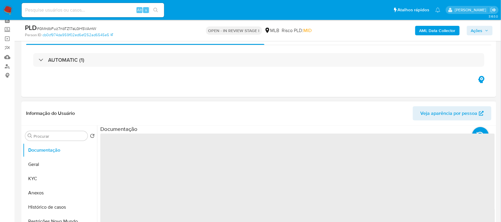
scroll to position [37, 0]
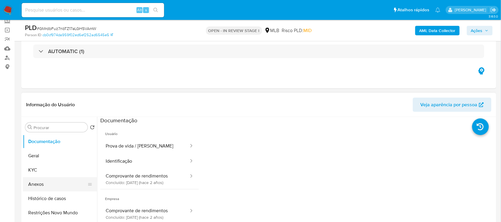
click at [47, 182] on button "Anexos" at bounding box center [57, 184] width 69 height 14
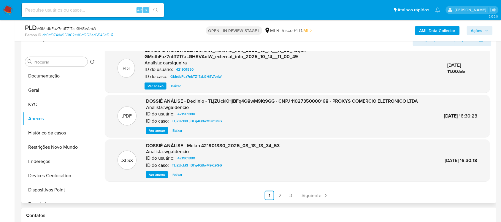
scroll to position [111, 0]
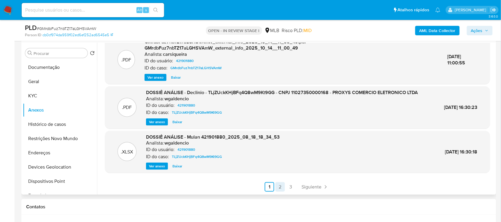
click at [278, 189] on link "2" at bounding box center [281, 187] width 10 height 10
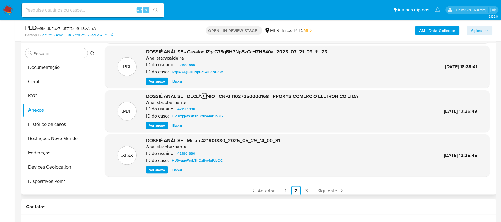
scroll to position [50, 0]
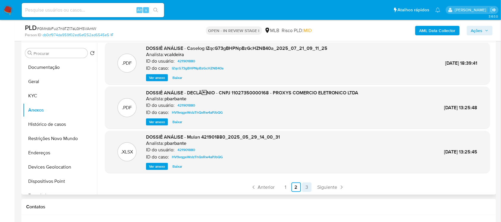
click at [306, 188] on link "3" at bounding box center [307, 188] width 10 height 10
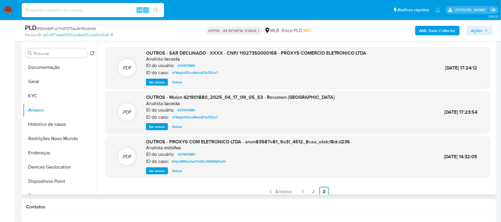
scroll to position [0, 0]
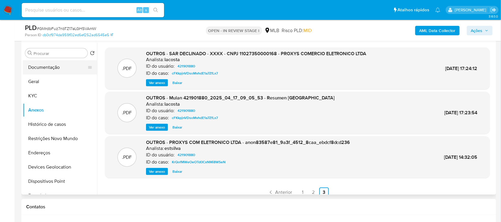
click at [57, 64] on button "Documentação" at bounding box center [57, 67] width 69 height 14
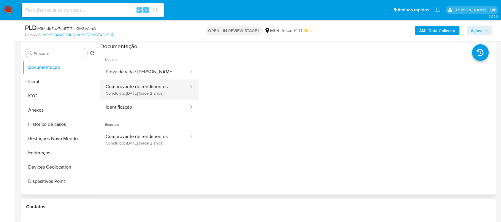
click at [141, 87] on button "Comprovante de rendimentos Concluído: 14/11/2023 (hace 2 años)" at bounding box center [144, 90] width 89 height 20
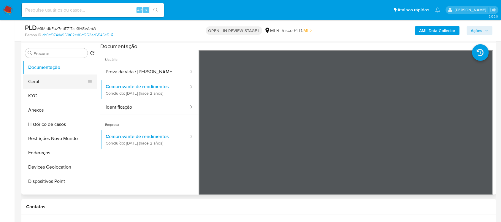
click at [47, 81] on button "Geral" at bounding box center [57, 82] width 69 height 14
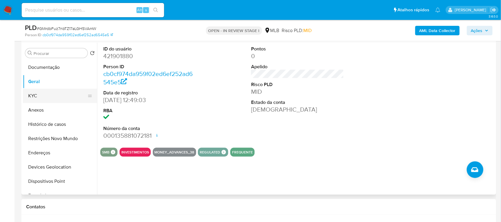
click at [50, 89] on button "KYC" at bounding box center [57, 96] width 69 height 14
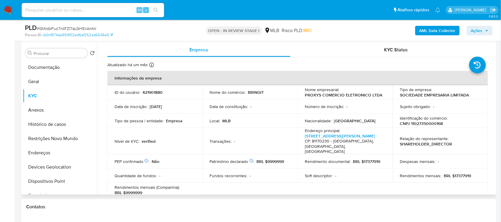
click at [415, 125] on p "CNPJ 11027350000168" at bounding box center [421, 123] width 43 height 5
copy p "11027350000168"
click at [35, 70] on button "Documentação" at bounding box center [57, 67] width 69 height 14
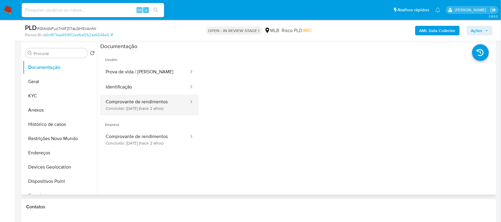
click at [145, 102] on button "Comprovante de rendimentos Concluído: 14/11/2023 (hace 2 años)" at bounding box center [144, 105] width 89 height 20
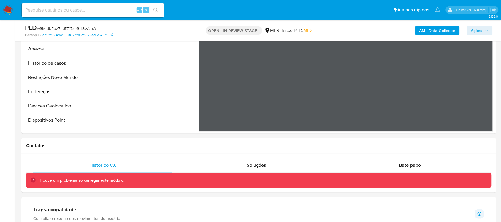
scroll to position [260, 0]
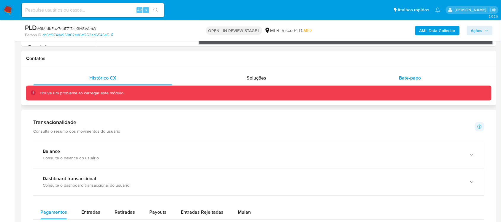
click at [409, 73] on div "Bate-papo" at bounding box center [410, 78] width 139 height 14
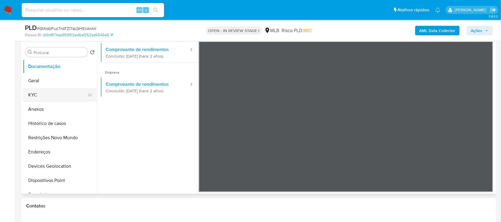
scroll to position [111, 0]
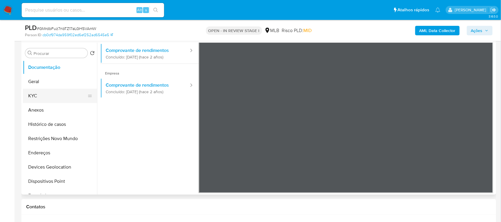
click at [51, 89] on button "KYC" at bounding box center [57, 96] width 69 height 14
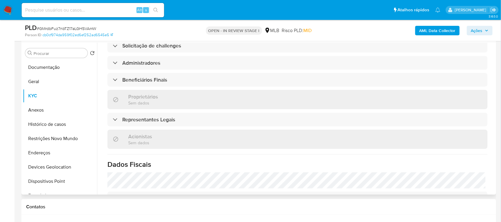
scroll to position [127, 0]
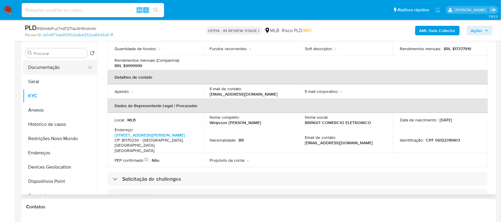
click at [61, 66] on button "Documentação" at bounding box center [57, 67] width 69 height 14
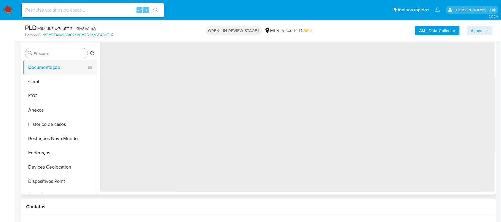
scroll to position [0, 0]
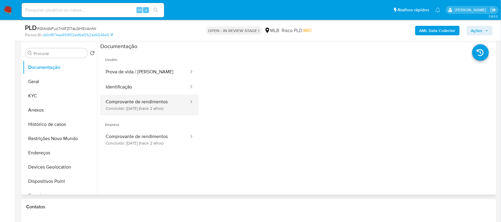
click at [125, 101] on button "Comprovante de rendimentos Concluído: 14/11/2023 (hace 2 años)" at bounding box center [144, 105] width 89 height 20
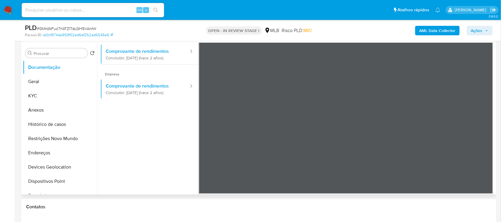
scroll to position [51, 0]
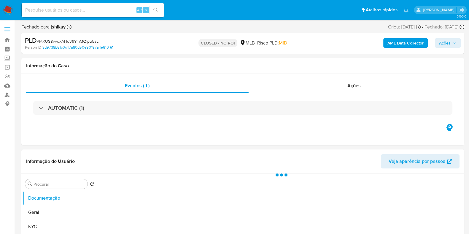
select select "10"
